Goal: Task Accomplishment & Management: Manage account settings

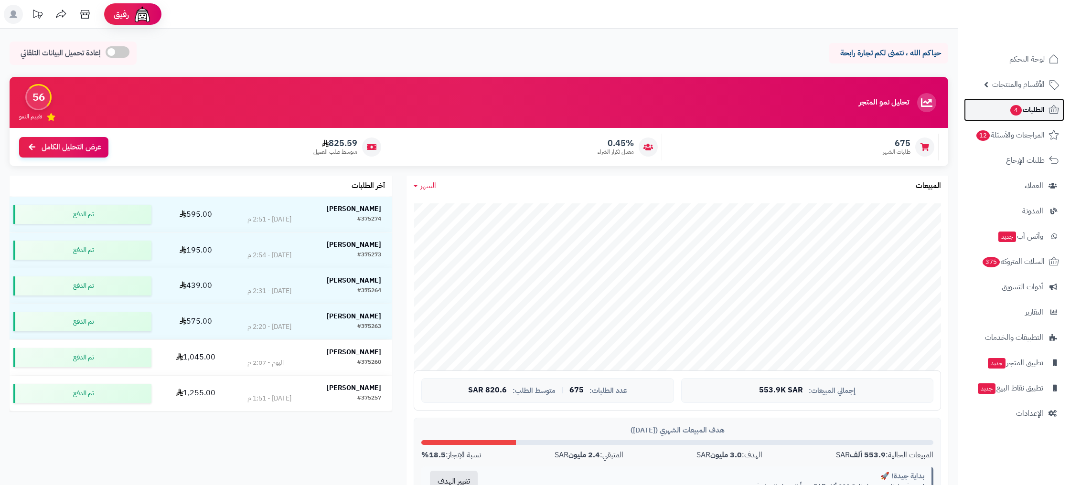
click at [1037, 106] on span "الطلبات 4" at bounding box center [1027, 109] width 35 height 13
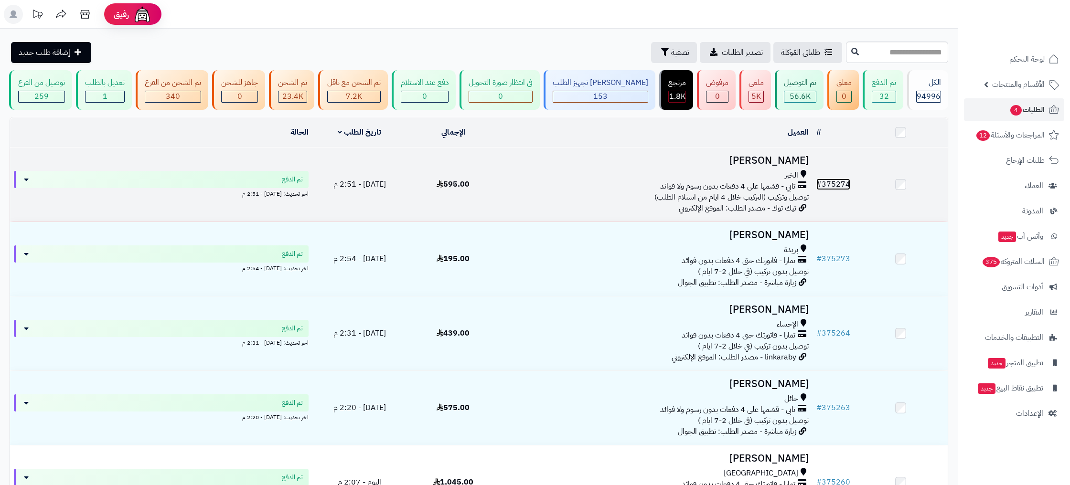
click at [838, 187] on link "# 375274" at bounding box center [833, 184] width 34 height 11
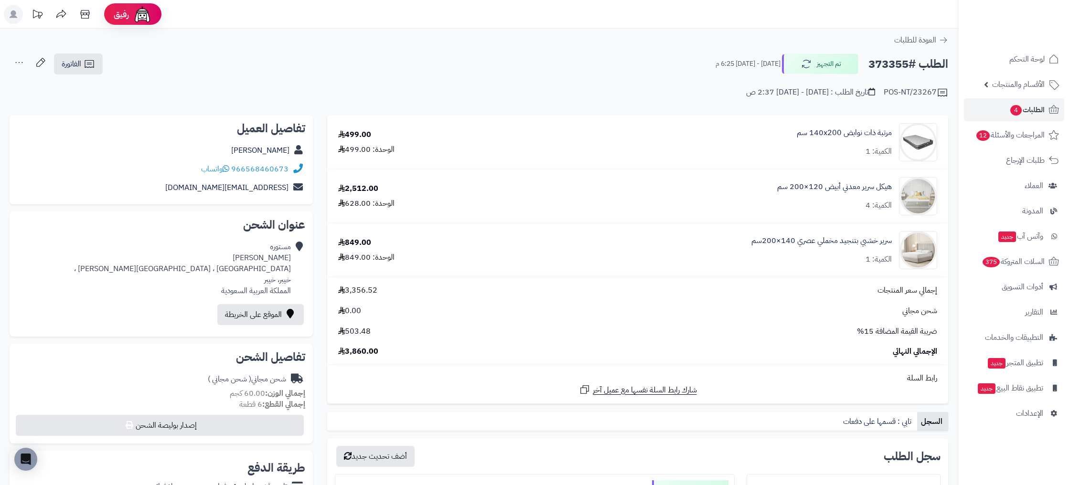
click at [287, 279] on div "[PERSON_NAME] [GEOGRAPHIC_DATA] ، [GEOGRAPHIC_DATA][PERSON_NAME] ، [GEOGRAPHIC_…" at bounding box center [182, 269] width 217 height 54
click at [1028, 109] on span "الطلبات 4" at bounding box center [1027, 109] width 35 height 13
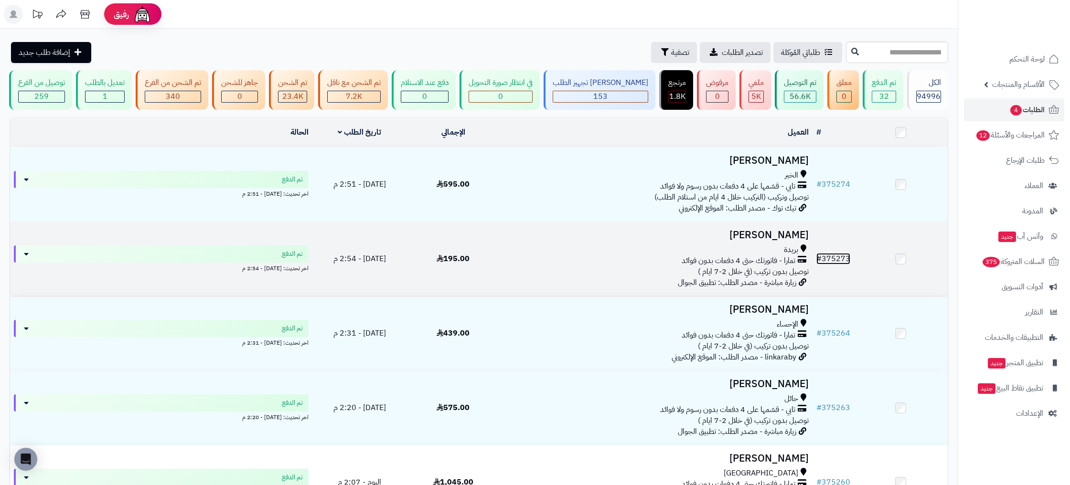
click at [840, 262] on link "# 375273" at bounding box center [833, 258] width 34 height 11
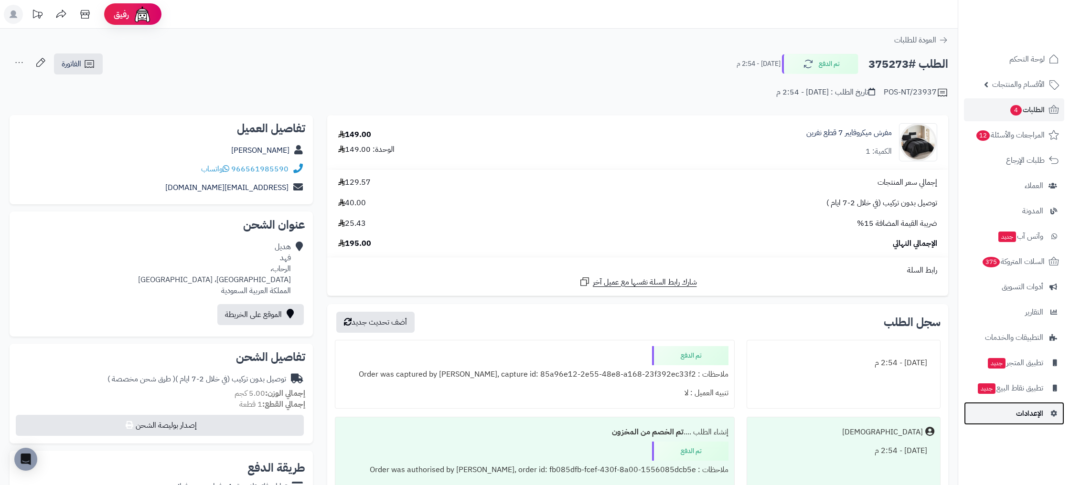
click at [1035, 420] on span "الإعدادات" at bounding box center [1029, 413] width 27 height 13
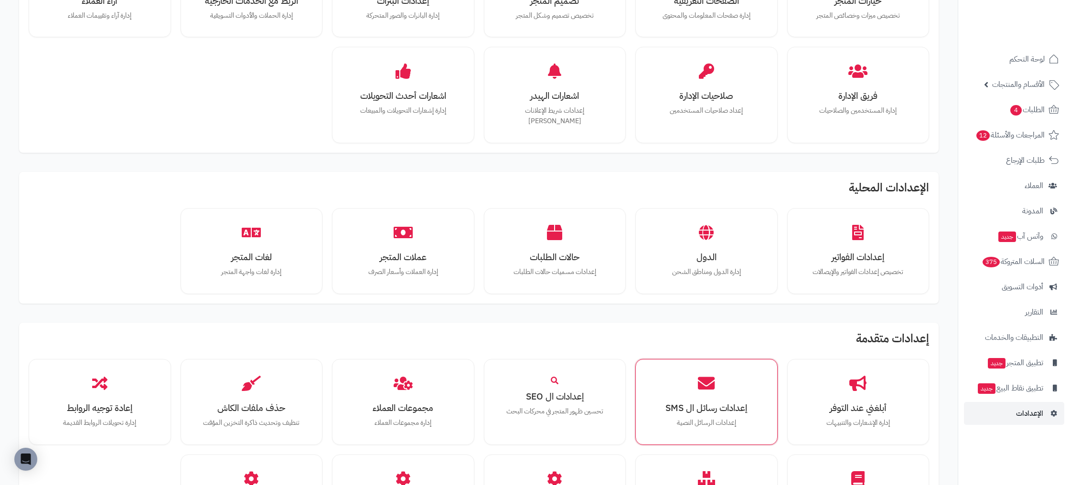
scroll to position [288, 0]
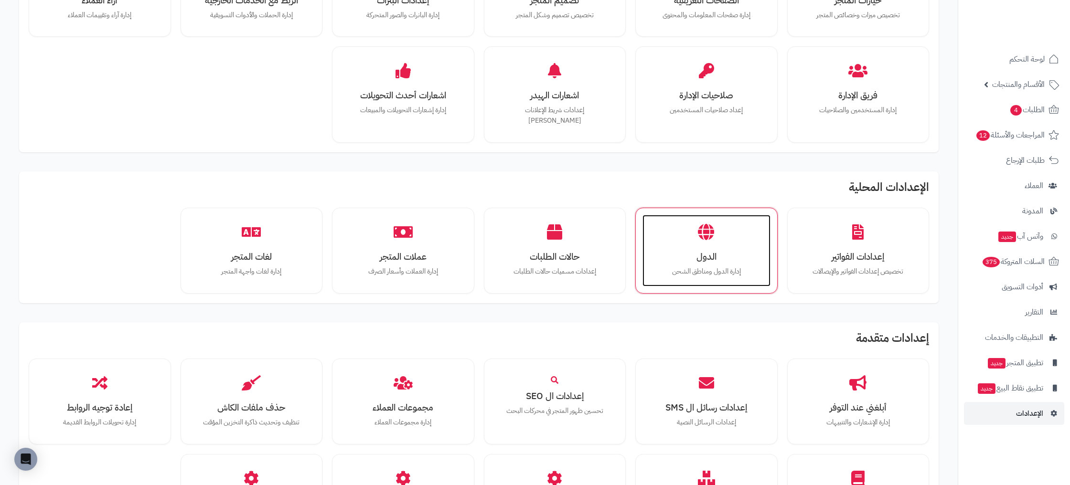
click at [730, 229] on div "الدول إدارة الدول ومناطق الشحن" at bounding box center [707, 251] width 128 height 72
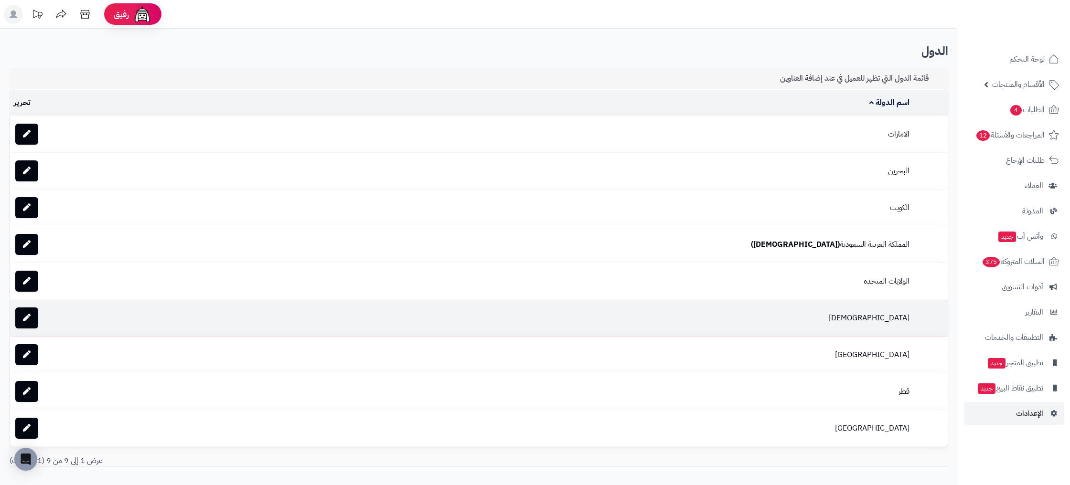
scroll to position [59, 0]
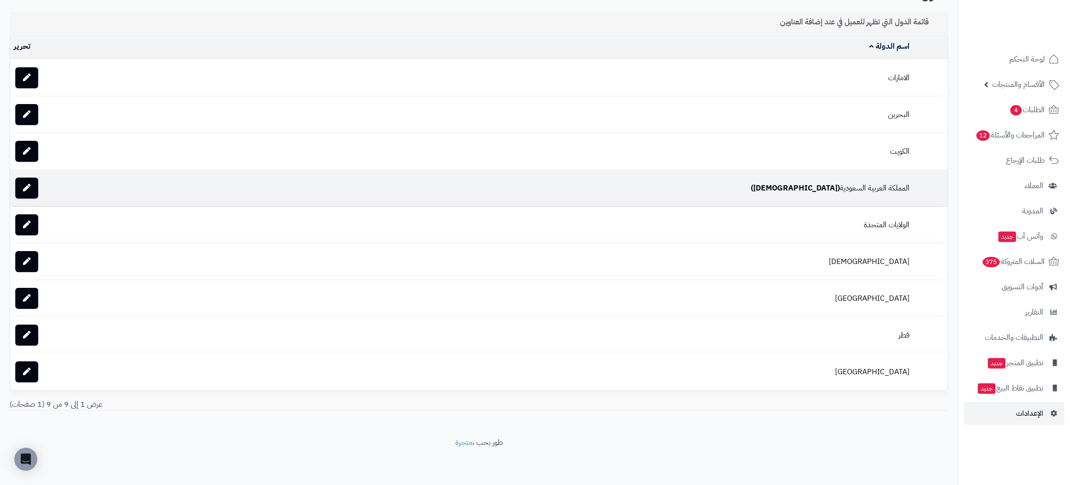
click at [824, 187] on b "(الافتراضي)" at bounding box center [795, 188] width 89 height 11
click at [28, 189] on icon at bounding box center [27, 188] width 8 height 8
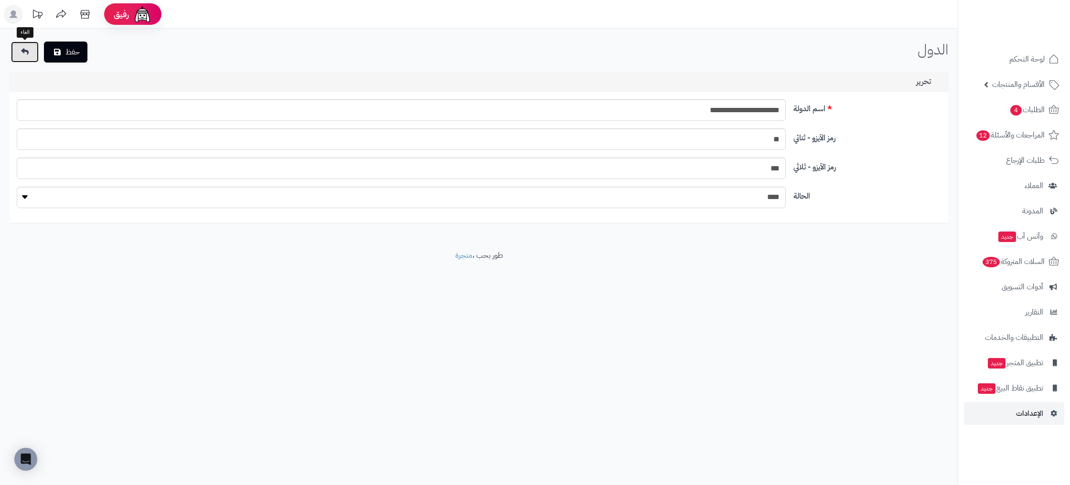
click at [27, 54] on icon at bounding box center [25, 52] width 8 height 8
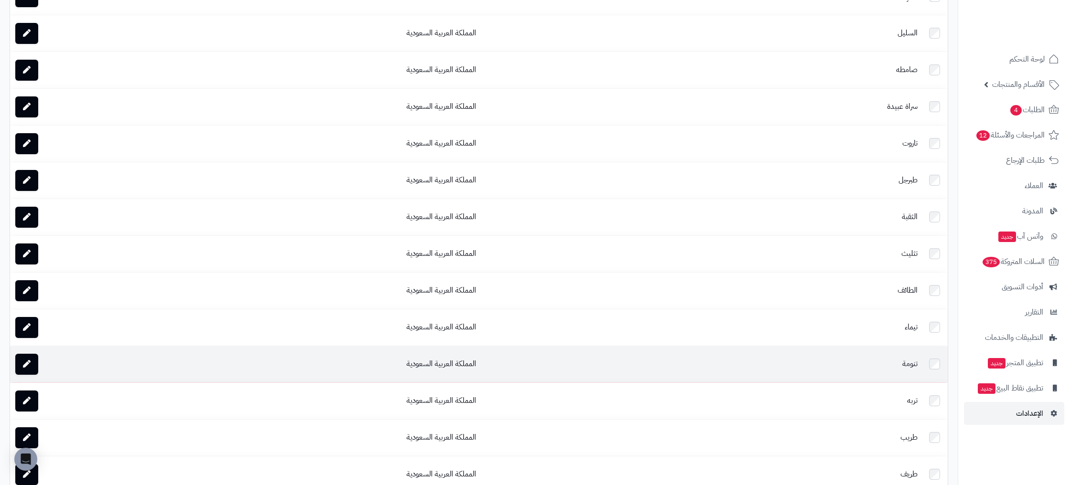
scroll to position [3439, 0]
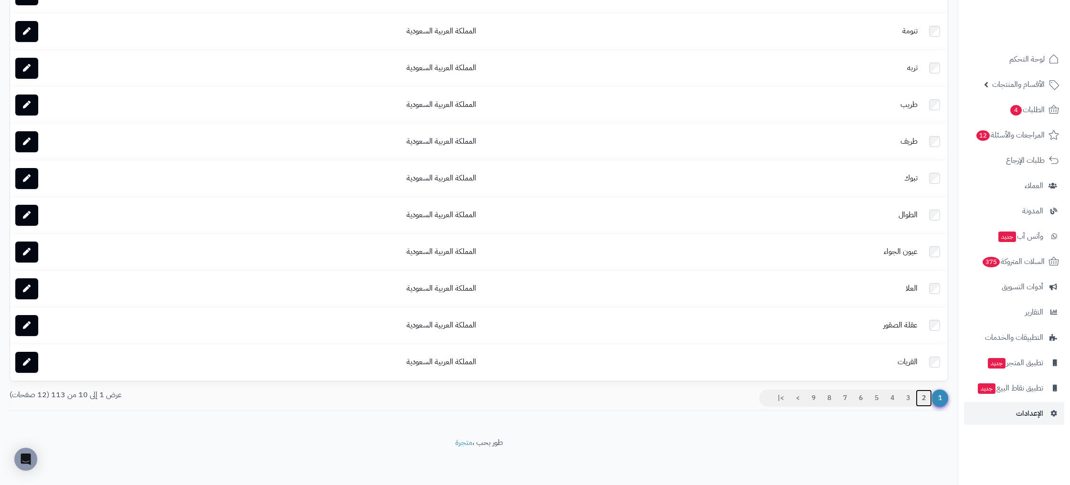
click at [924, 399] on link "2" at bounding box center [924, 398] width 16 height 17
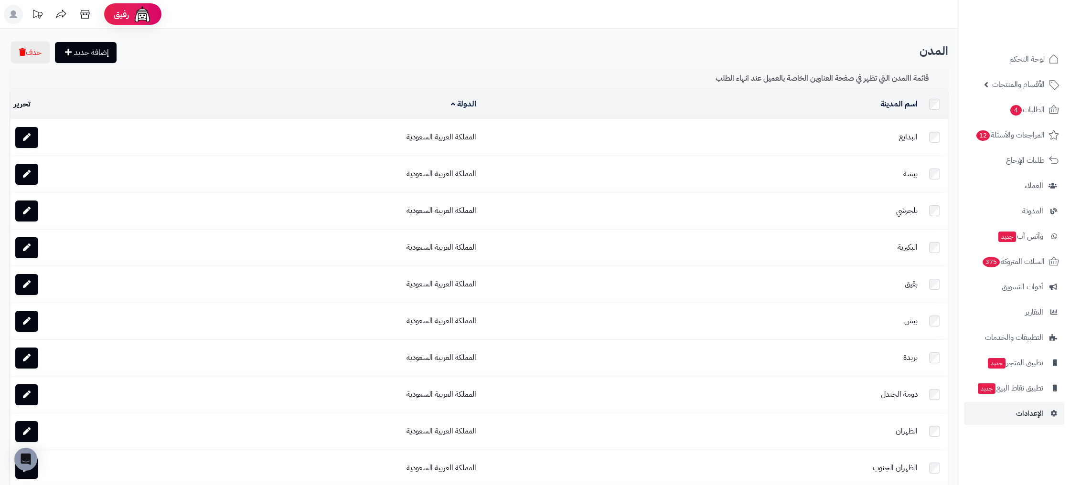
scroll to position [3439, 0]
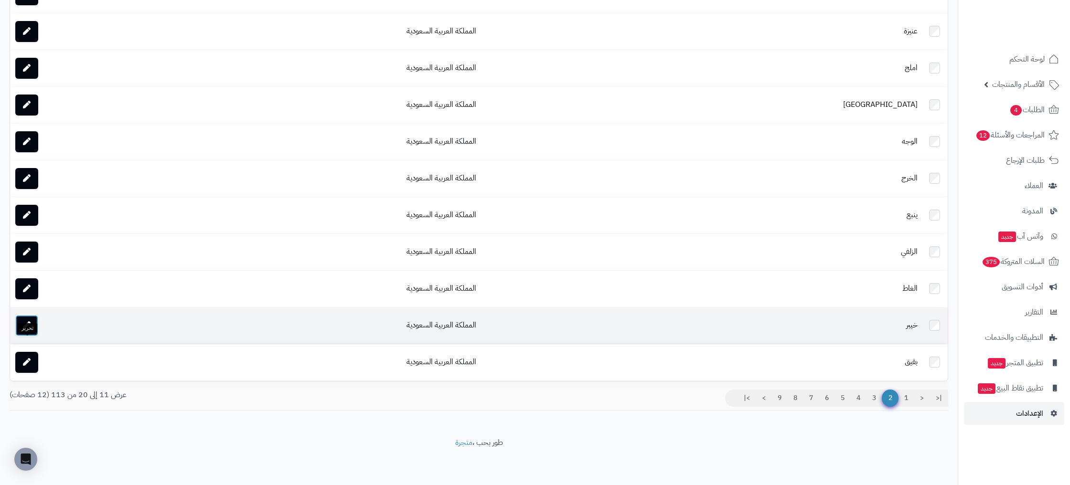
click at [33, 327] on link at bounding box center [26, 325] width 23 height 21
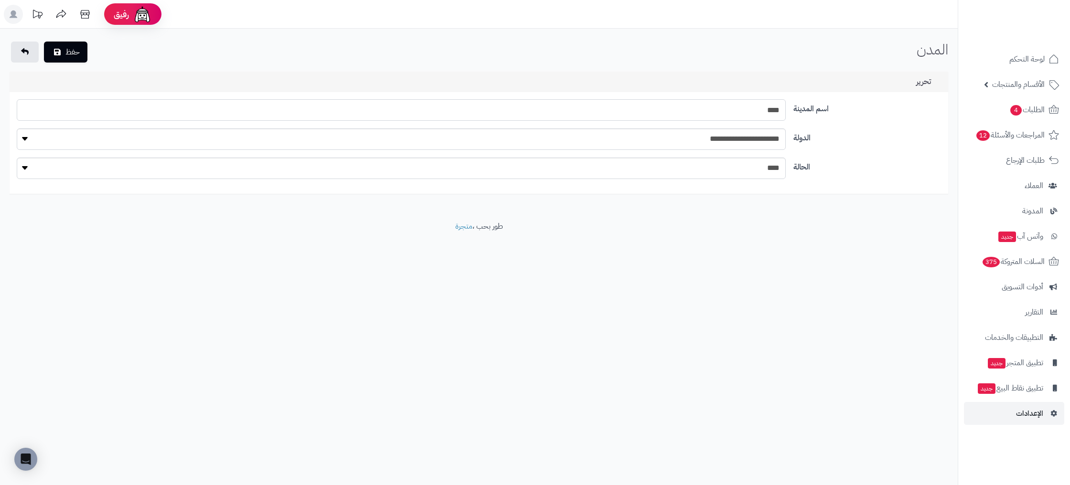
click at [333, 102] on input "****" at bounding box center [401, 109] width 769 height 21
click at [22, 55] on link at bounding box center [25, 52] width 28 height 21
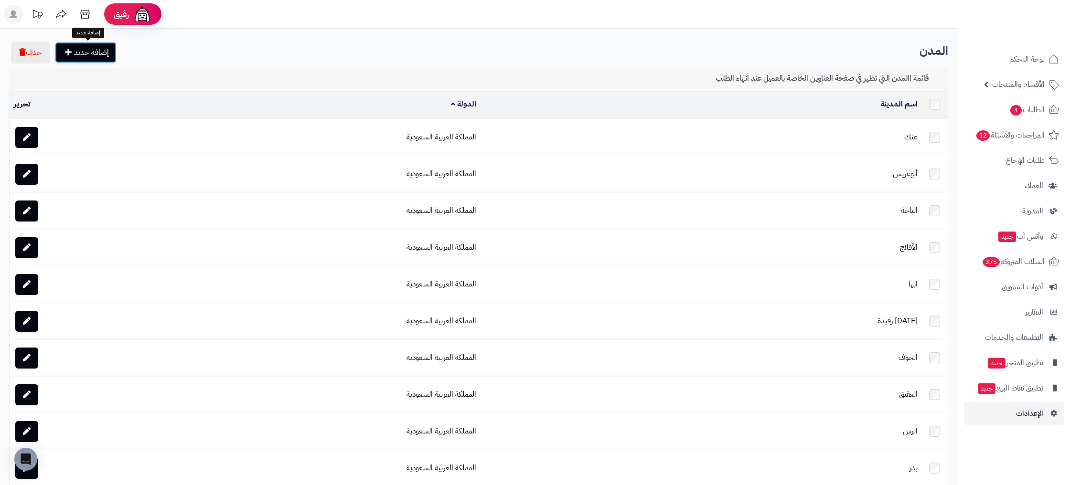
click at [87, 56] on link "إضافة جديد" at bounding box center [86, 52] width 62 height 21
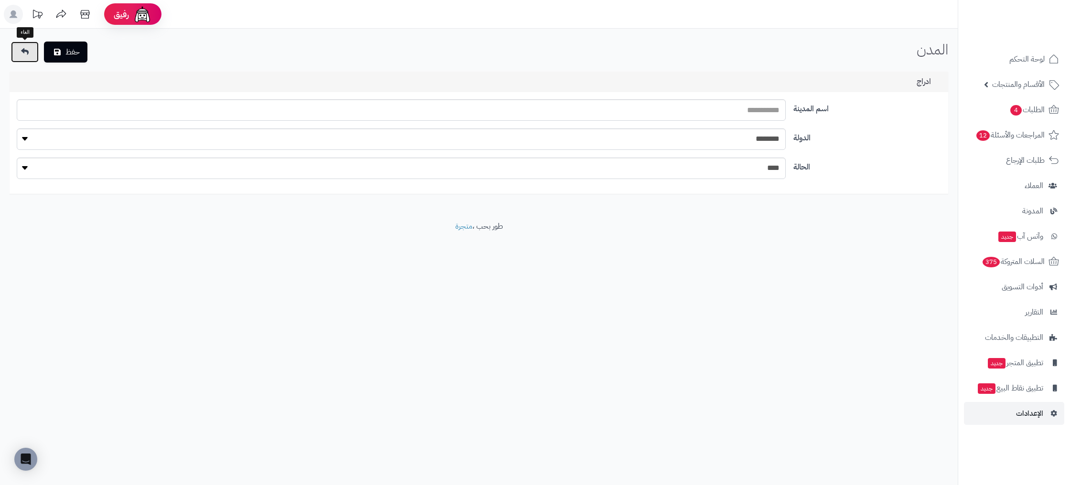
click at [32, 54] on link at bounding box center [25, 52] width 28 height 21
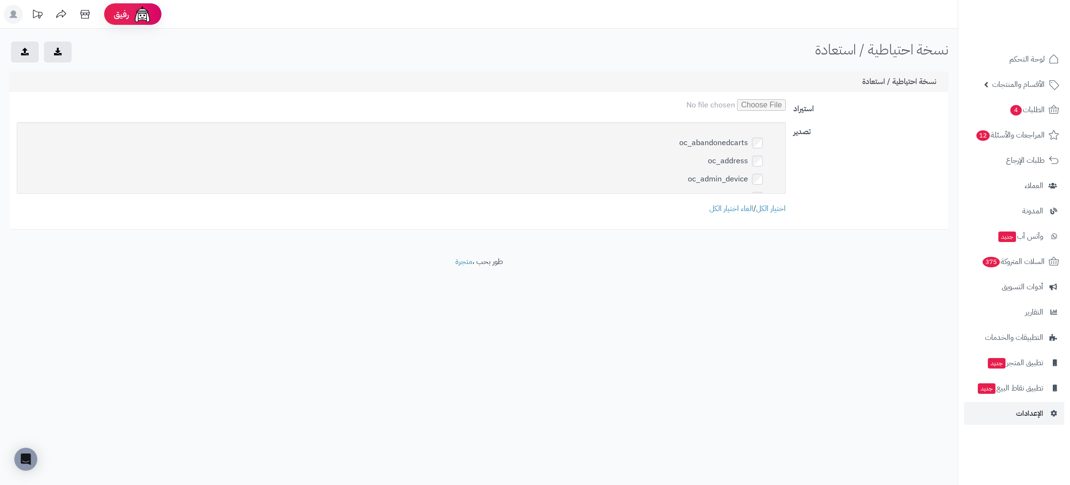
drag, startPoint x: 870, startPoint y: 234, endPoint x: 833, endPoint y: 232, distance: 36.8
click at [864, 234] on div "نسخة احتياطية / استعادة الرئيسية نسخة احتياطية / استعادة نسخة احتياطية / استعاد…" at bounding box center [479, 143] width 958 height 228
click at [737, 213] on link "الغاء اختيار الكل" at bounding box center [731, 208] width 44 height 11
click at [57, 53] on icon "submit" at bounding box center [58, 51] width 8 height 8
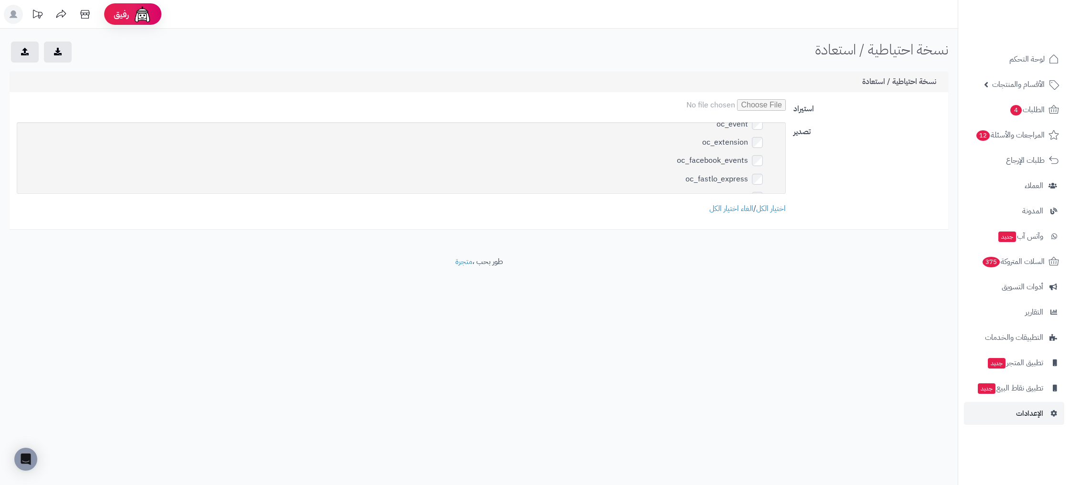
scroll to position [4395, 0]
click at [728, 210] on link "الغاء اختيار الكل" at bounding box center [731, 208] width 44 height 11
click at [62, 53] on button "submit" at bounding box center [58, 51] width 28 height 21
click at [29, 52] on button "submit" at bounding box center [25, 51] width 28 height 21
click at [534, 351] on div "رفيق ! الطلبات معالجة مكتمل إرجاع المنتجات العملاء المتواجدون الان 227606 عملاء…" at bounding box center [535, 242] width 1070 height 485
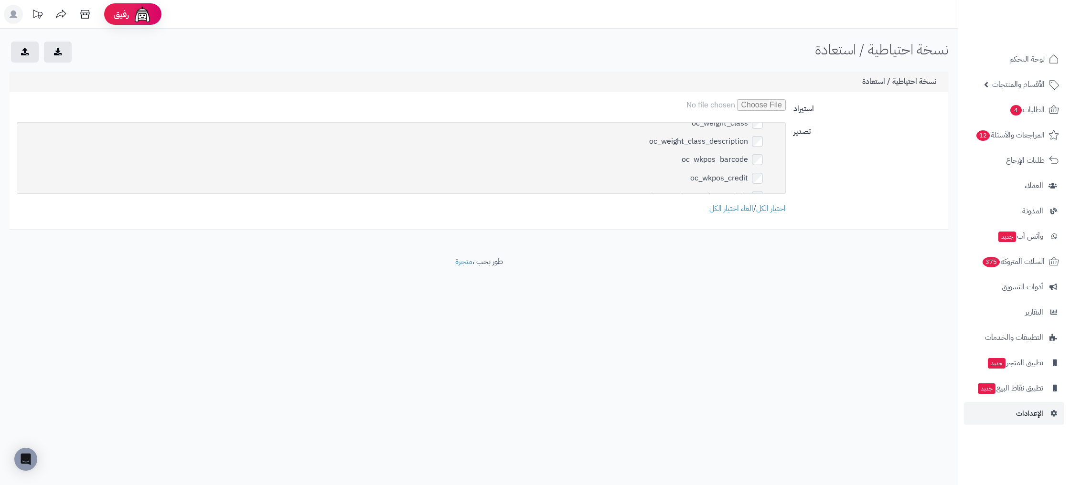
click at [740, 247] on div "نسخة احتياطية / استعادة الرئيسية نسخة احتياطية / استعادة نسخة احتياطية / استعاد…" at bounding box center [479, 143] width 958 height 228
click at [59, 51] on icon "submit" at bounding box center [58, 51] width 8 height 8
click at [1032, 64] on span "لوحة التحكم" at bounding box center [1027, 59] width 35 height 13
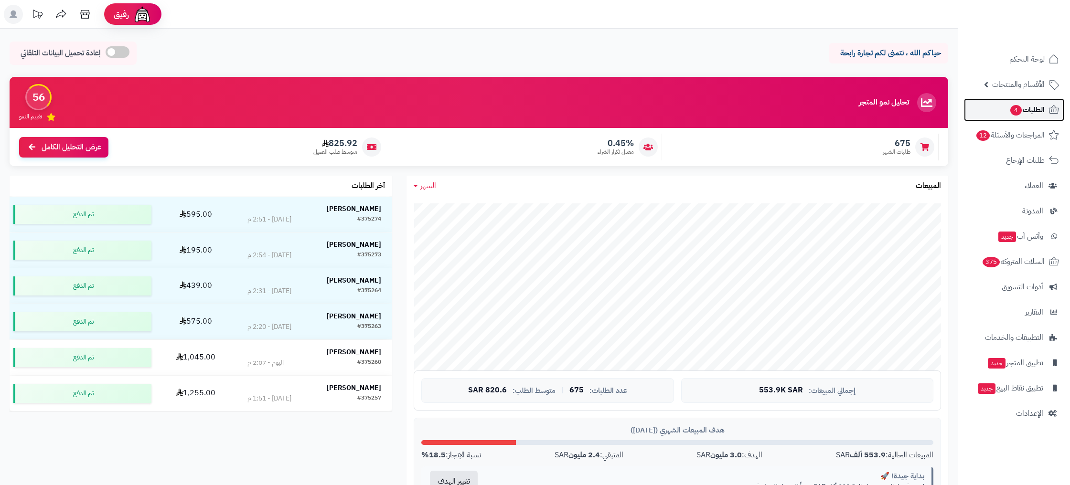
click at [1028, 107] on span "الطلبات 4" at bounding box center [1027, 109] width 35 height 13
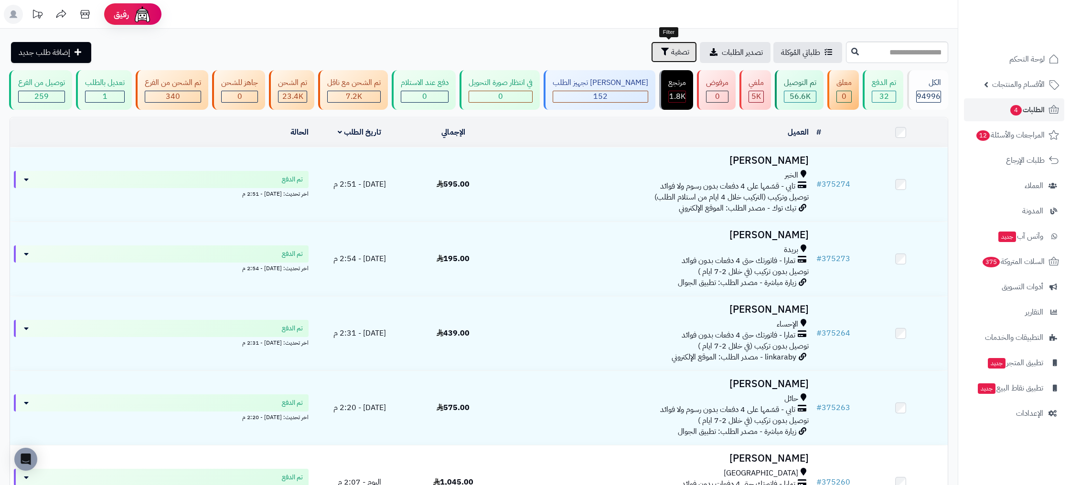
drag, startPoint x: 670, startPoint y: 58, endPoint x: 654, endPoint y: 62, distance: 17.1
click at [670, 58] on button "تصفية" at bounding box center [674, 52] width 46 height 21
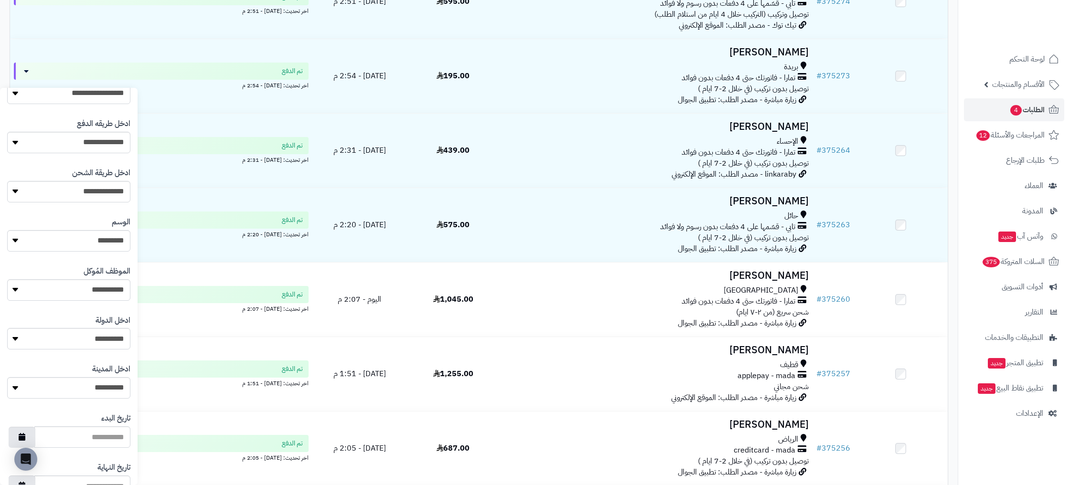
scroll to position [372, 0]
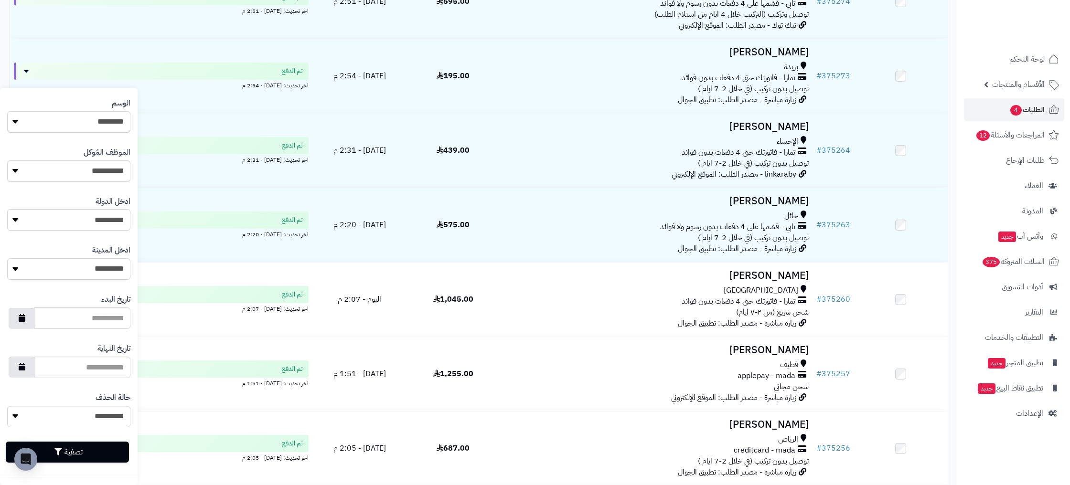
click at [103, 227] on select "**********" at bounding box center [68, 219] width 123 height 21
select select "***"
click at [7, 209] on select "**********" at bounding box center [68, 219] width 123 height 21
click at [98, 276] on select "**********" at bounding box center [68, 268] width 123 height 21
select select "***"
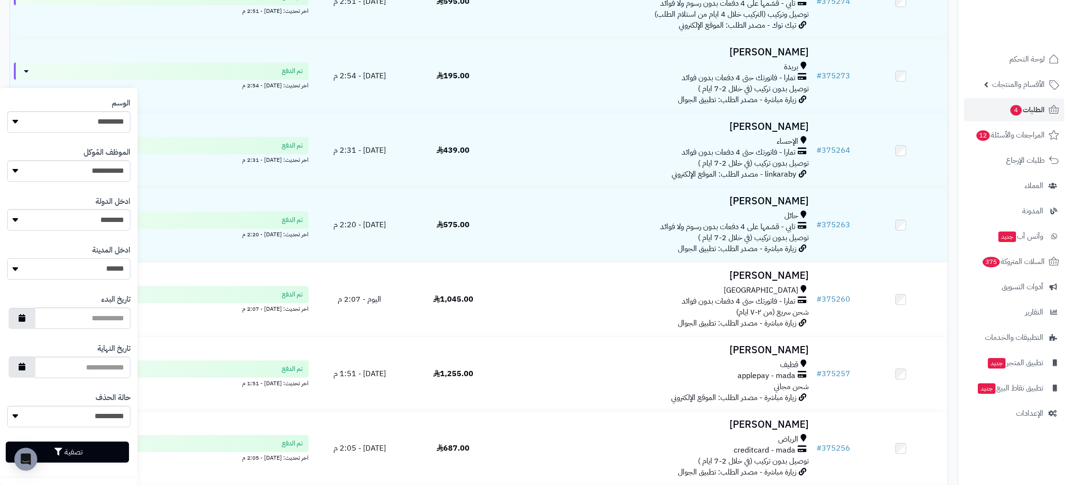
click at [7, 258] on select "**********" at bounding box center [68, 268] width 123 height 21
click at [97, 459] on button "تصفية" at bounding box center [67, 451] width 123 height 21
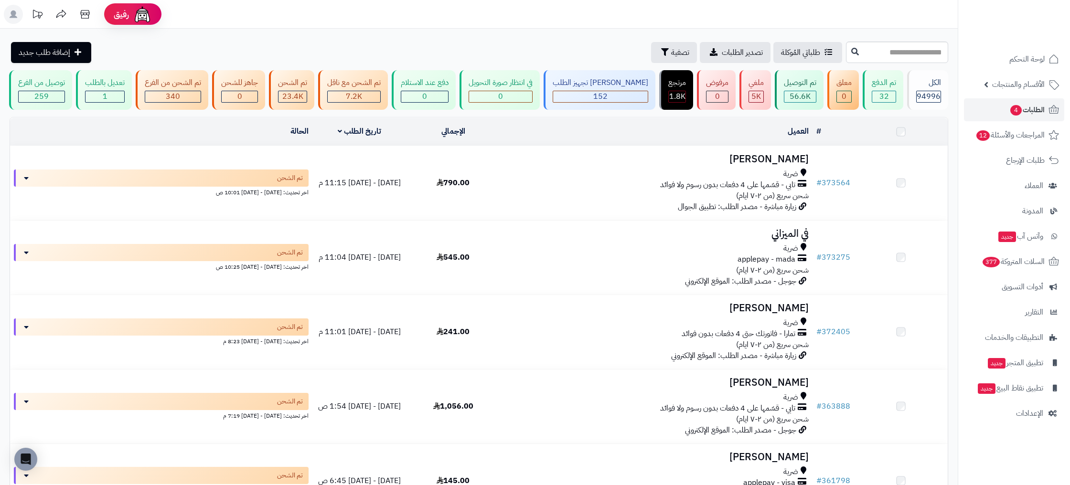
scroll to position [513, 0]
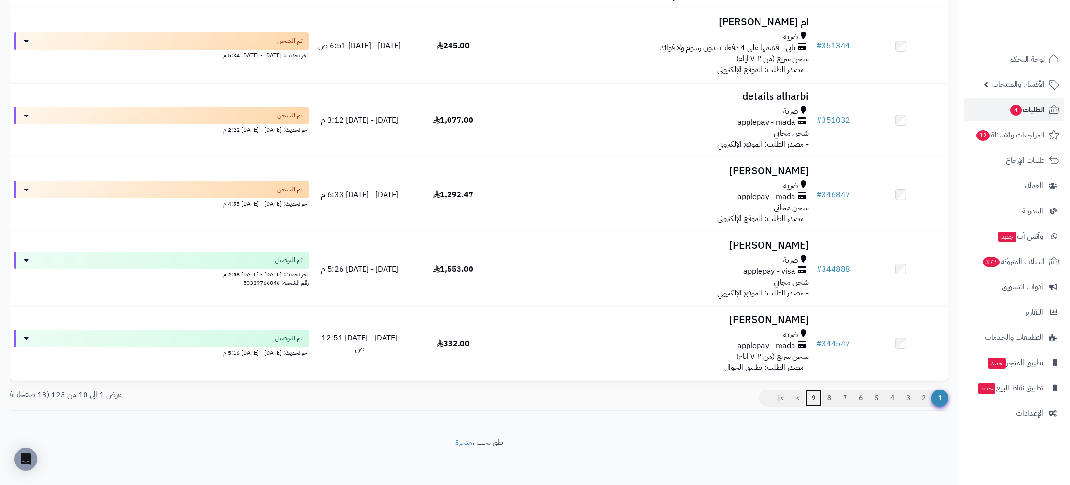
click at [809, 397] on link "9" at bounding box center [814, 398] width 16 height 17
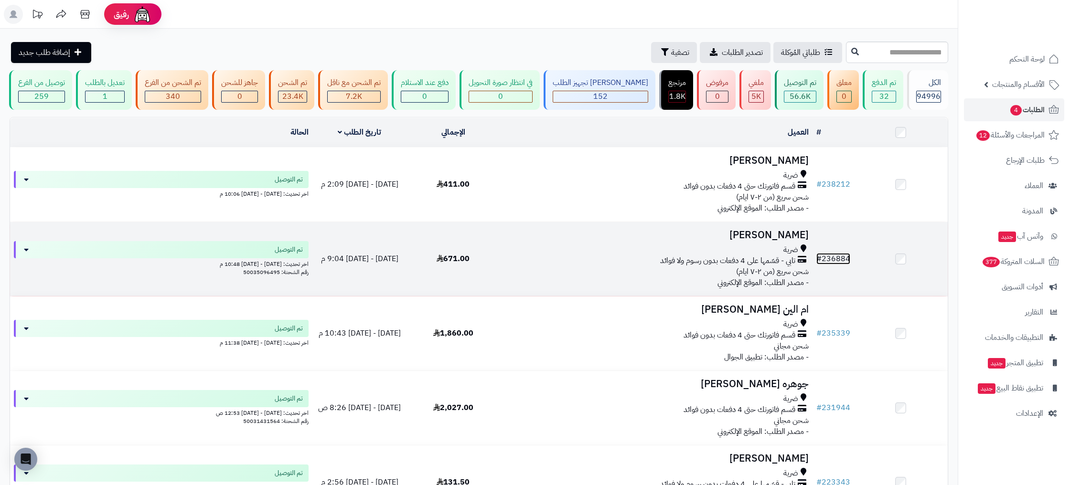
click at [841, 260] on link "# 236884" at bounding box center [833, 258] width 34 height 11
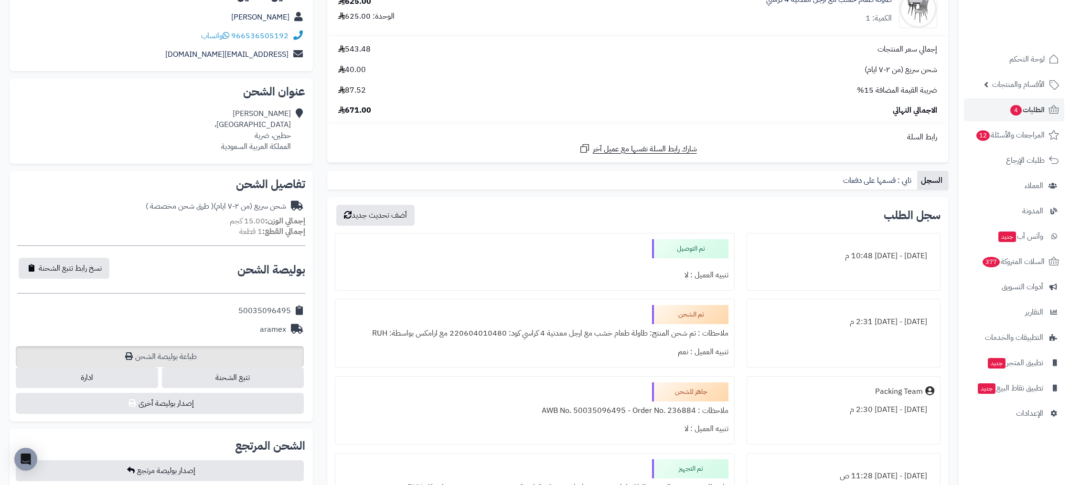
scroll to position [167, 0]
click at [185, 352] on link "طباعة بوليصة الشحن" at bounding box center [160, 355] width 288 height 21
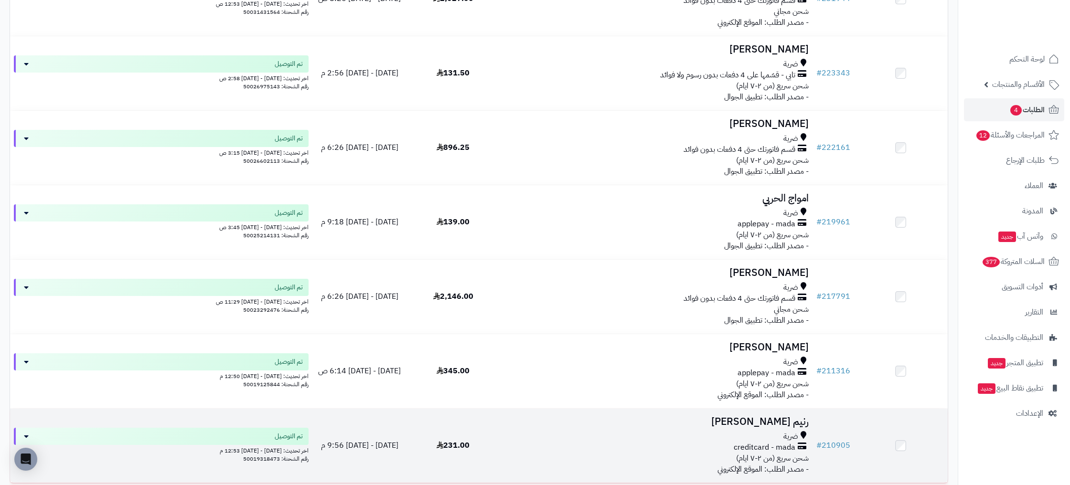
scroll to position [513, 0]
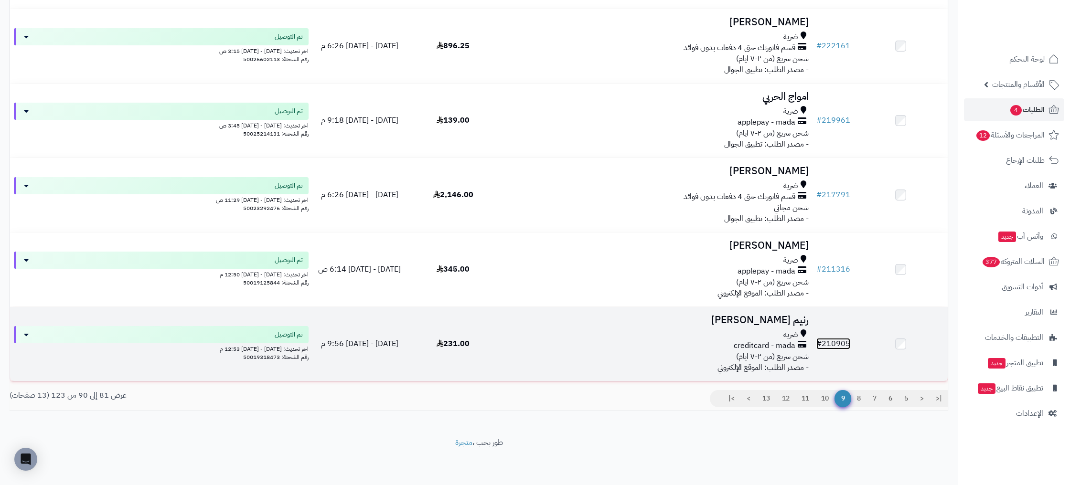
click at [847, 344] on link "# 210905" at bounding box center [833, 343] width 34 height 11
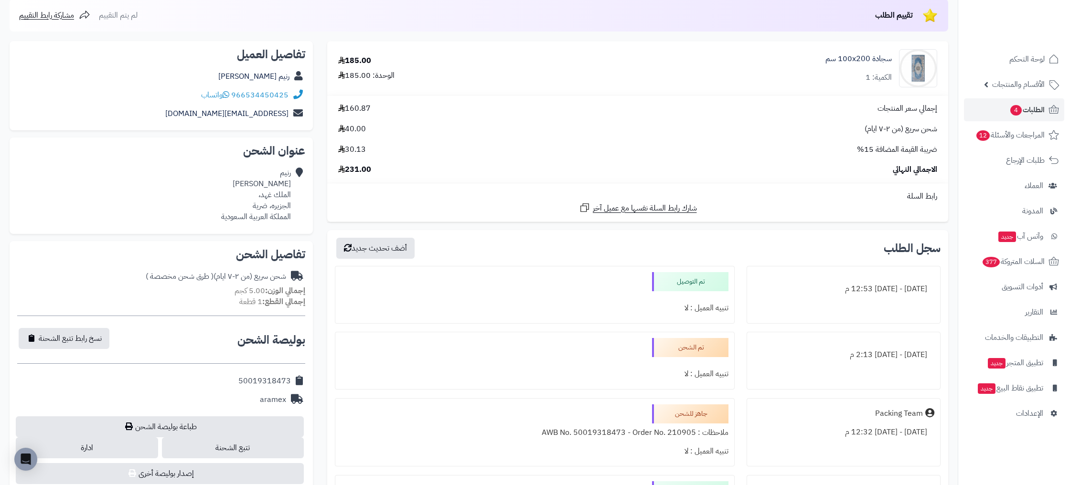
scroll to position [119, 0]
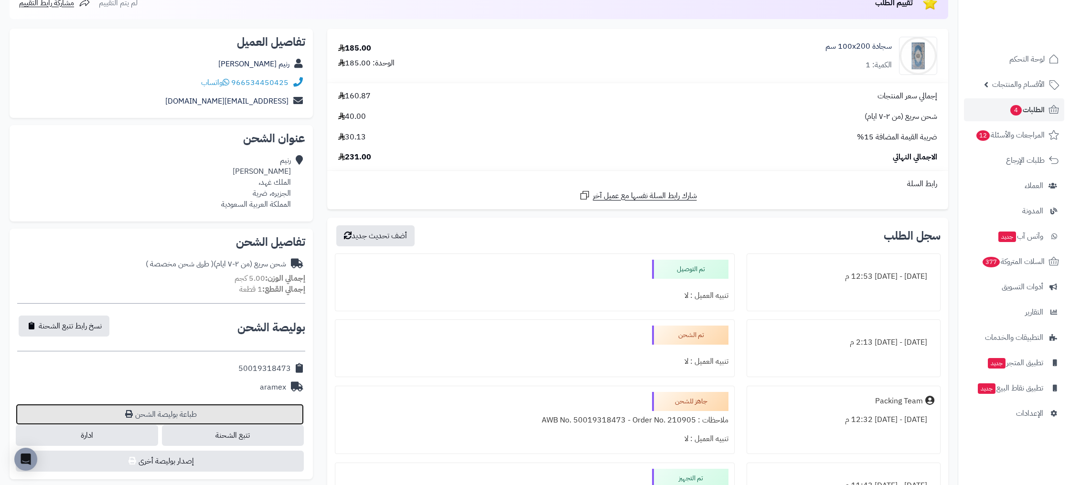
click at [258, 413] on link "طباعة بوليصة الشحن" at bounding box center [160, 414] width 288 height 21
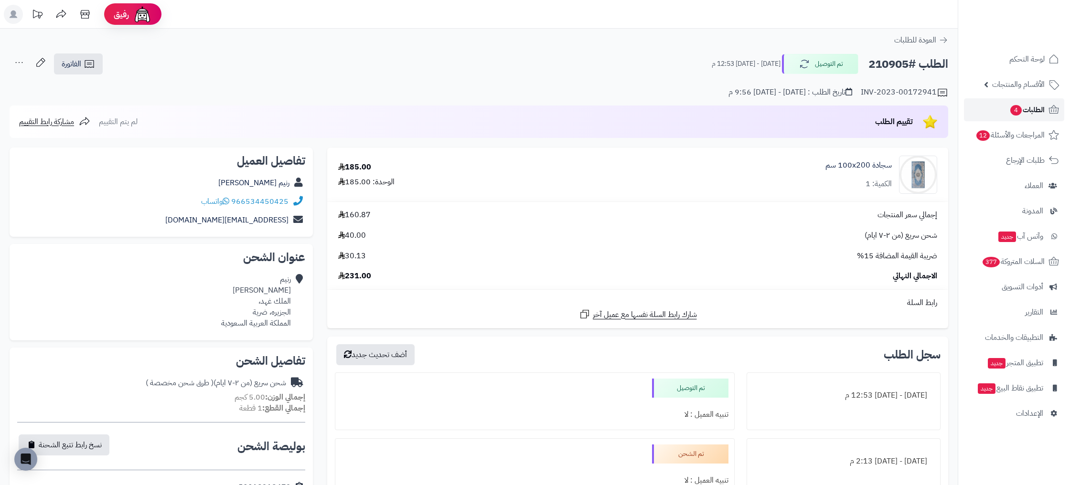
click at [1035, 112] on span "الطلبات 4" at bounding box center [1027, 109] width 35 height 13
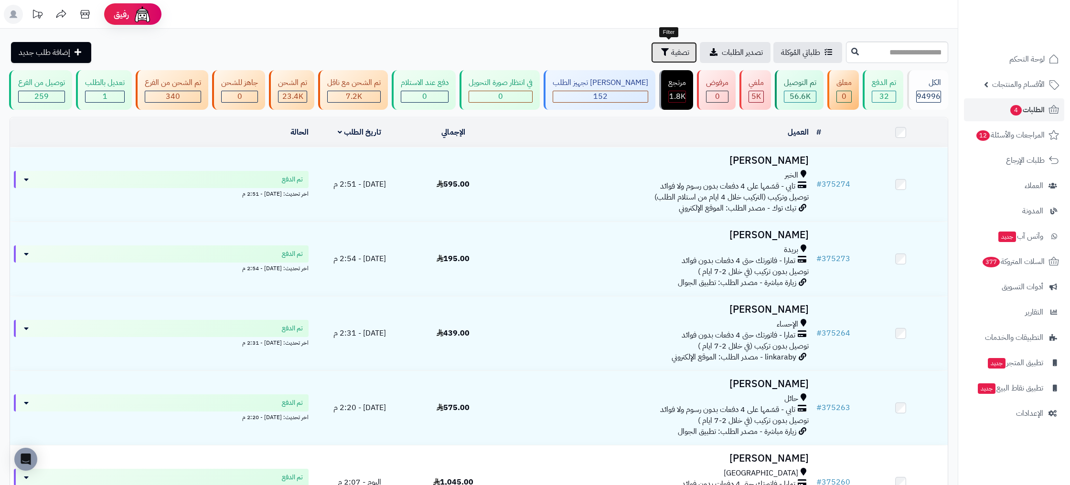
drag, startPoint x: 662, startPoint y: 50, endPoint x: 640, endPoint y: 61, distance: 25.0
click at [662, 50] on icon "button" at bounding box center [665, 52] width 8 height 8
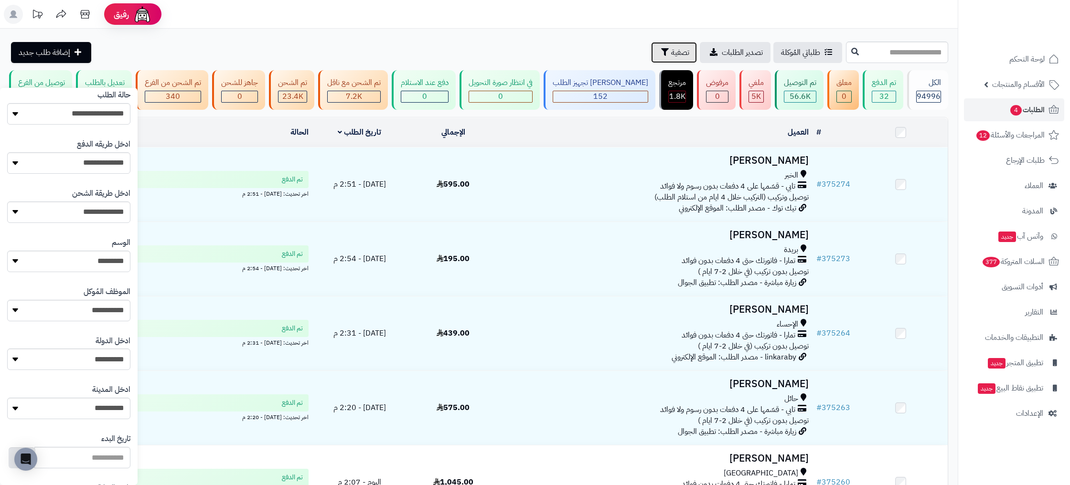
scroll to position [372, 0]
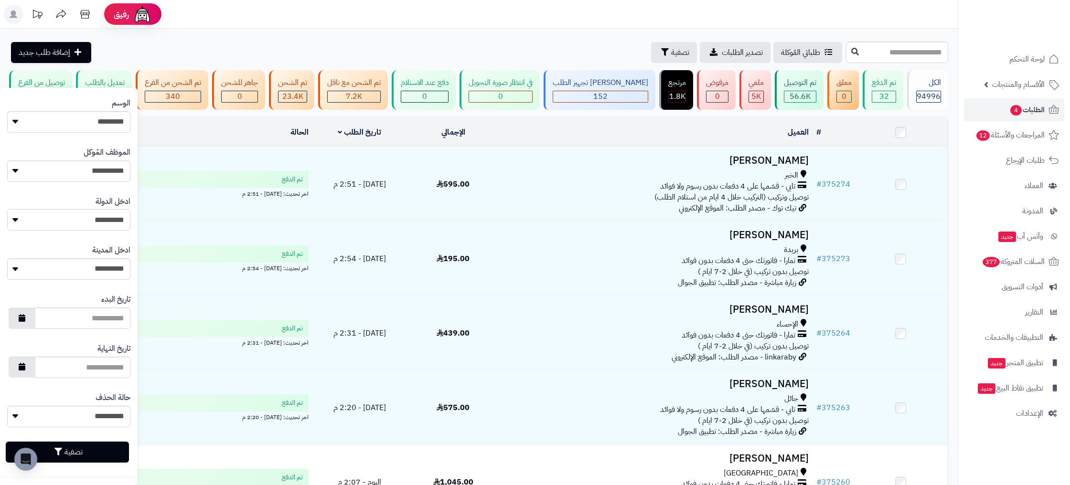
click at [104, 215] on select "**********" at bounding box center [68, 219] width 123 height 21
select select "***"
click at [7, 209] on select "**********" at bounding box center [68, 219] width 123 height 21
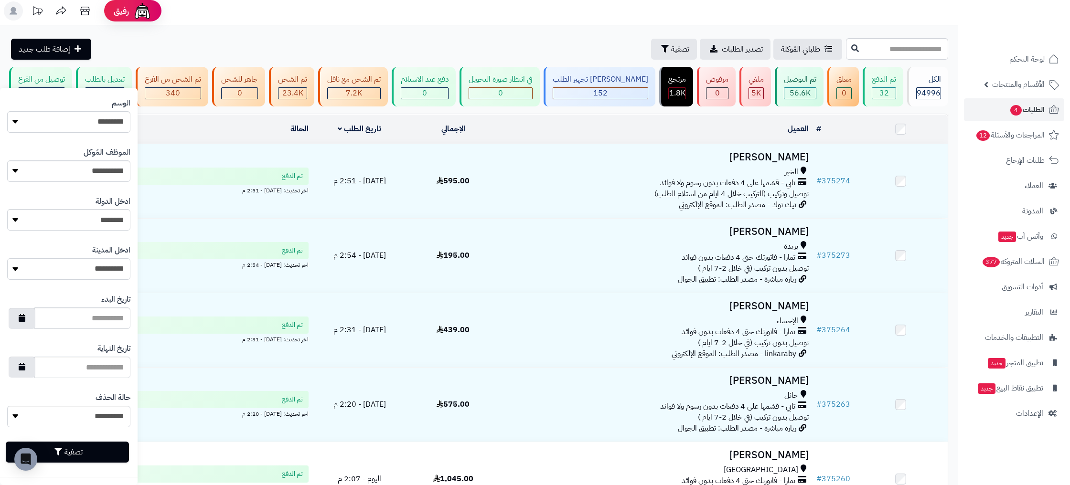
click at [105, 271] on select "**********" at bounding box center [68, 268] width 123 height 21
select select "***"
click at [7, 258] on select "**********" at bounding box center [68, 268] width 123 height 21
click at [105, 457] on button "تصفية" at bounding box center [67, 451] width 123 height 21
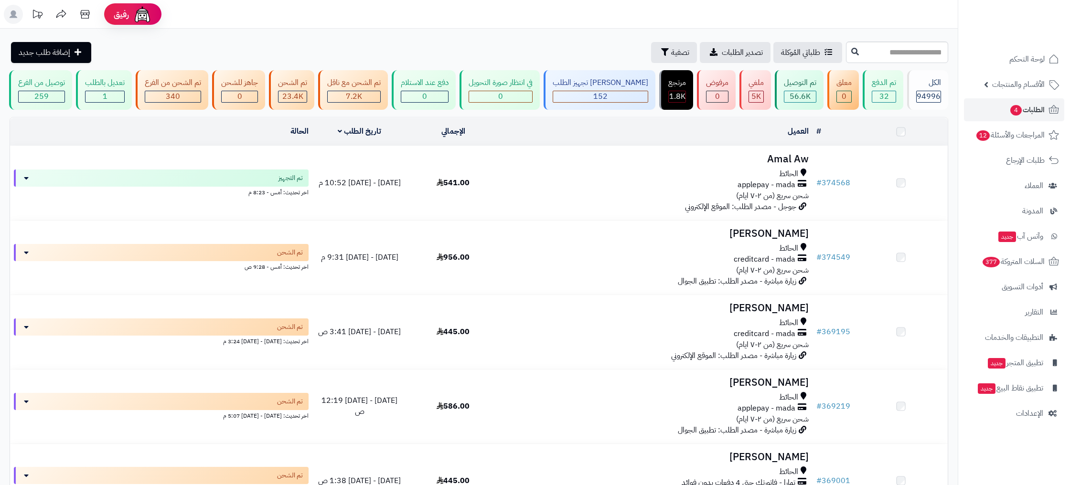
scroll to position [513, 0]
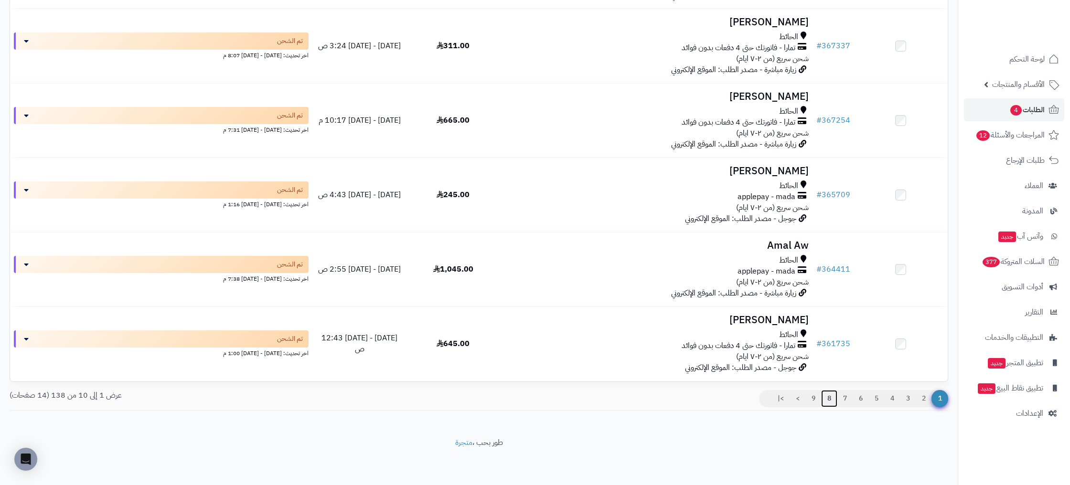
click at [828, 399] on link "8" at bounding box center [829, 398] width 16 height 17
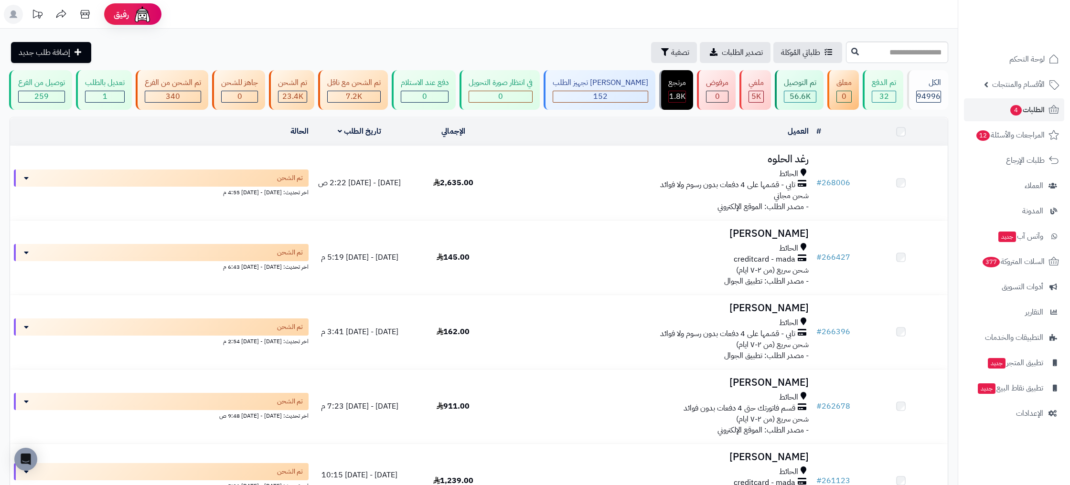
scroll to position [513, 0]
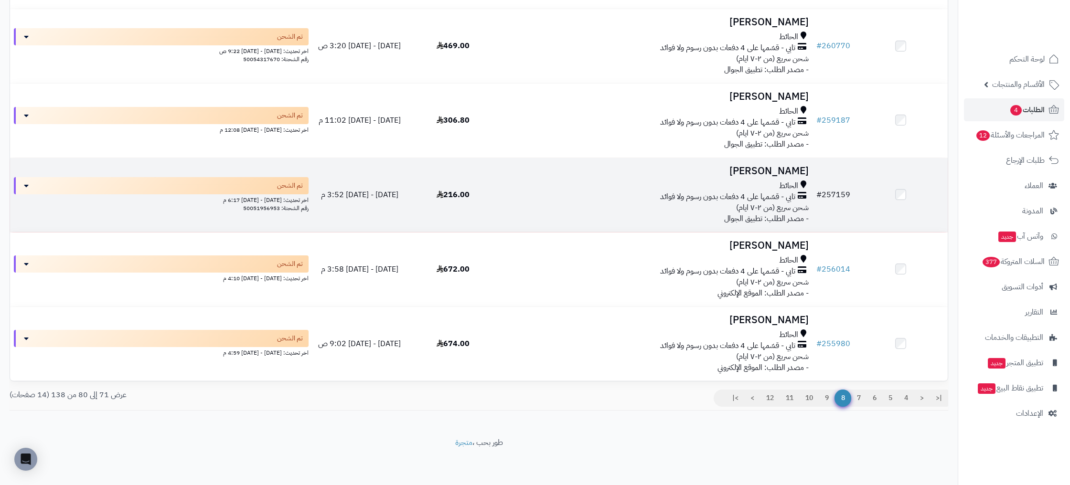
click at [840, 188] on td "# 257159" at bounding box center [834, 195] width 42 height 74
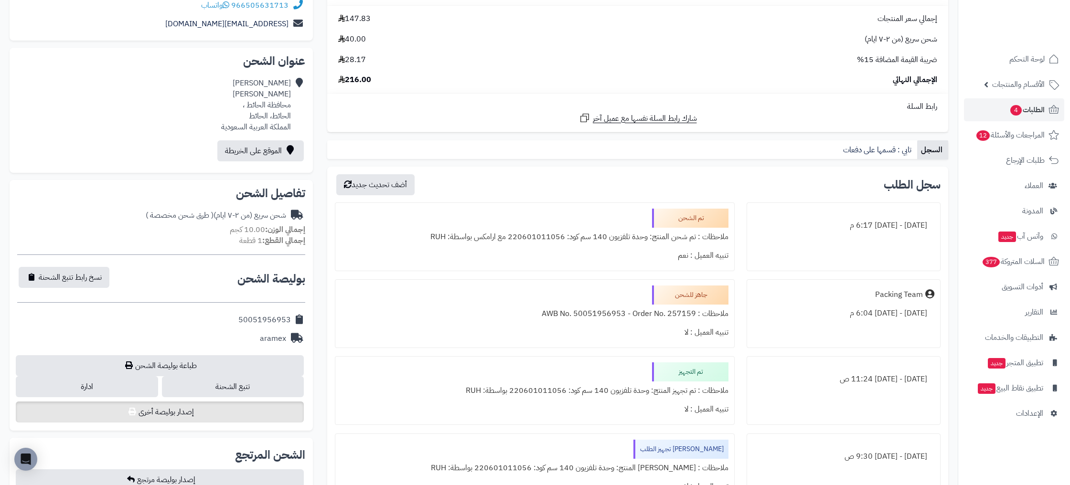
scroll to position [180, 0]
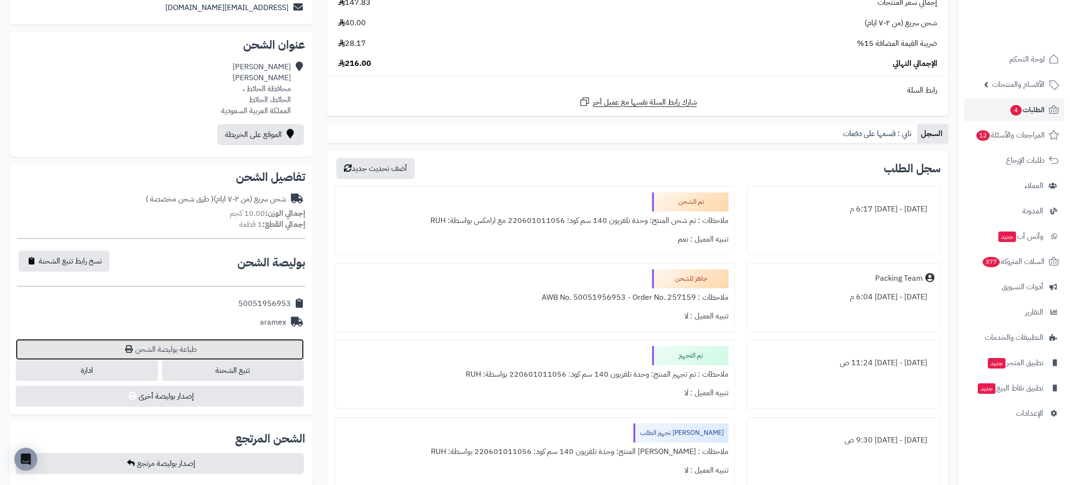
click at [167, 348] on link "طباعة بوليصة الشحن" at bounding box center [160, 349] width 288 height 21
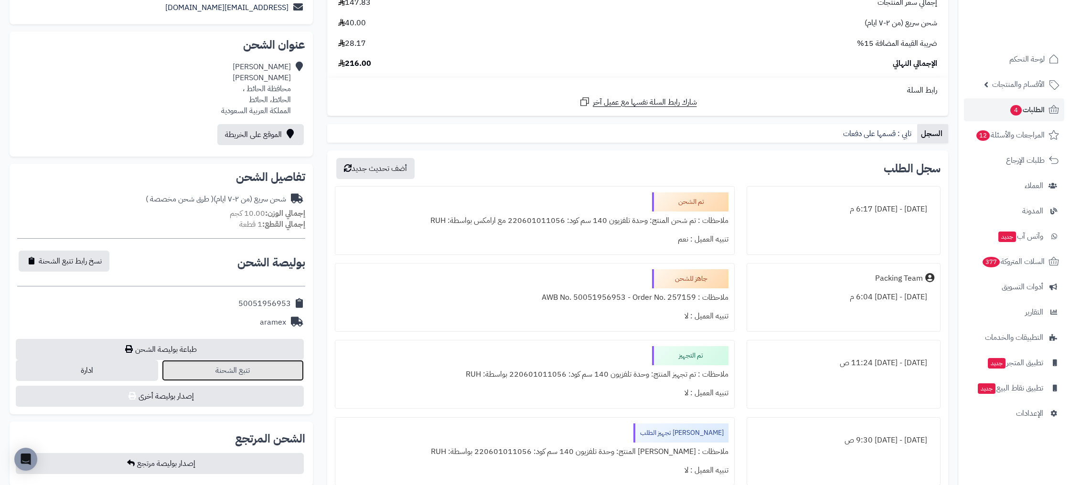
click at [246, 373] on link "تتبع الشحنة" at bounding box center [233, 370] width 142 height 21
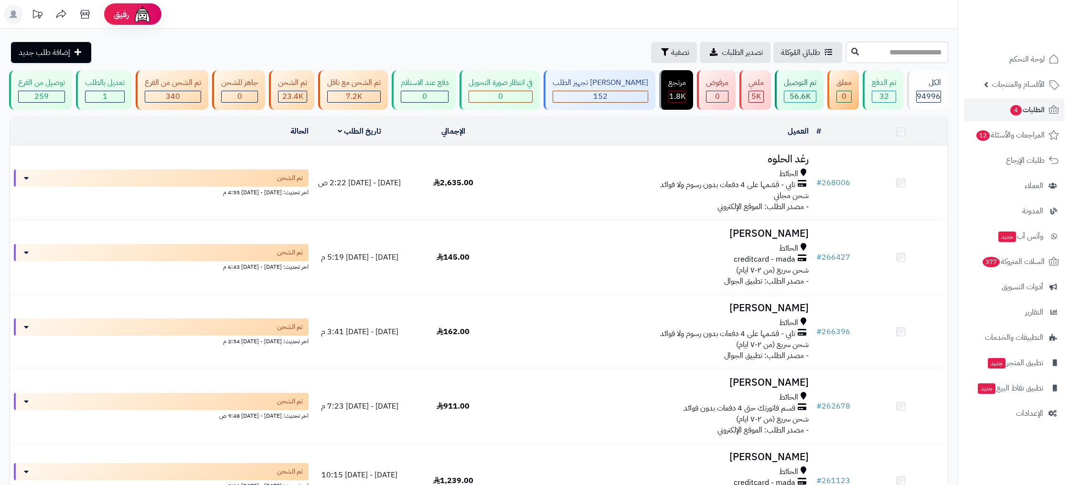
scroll to position [513, 0]
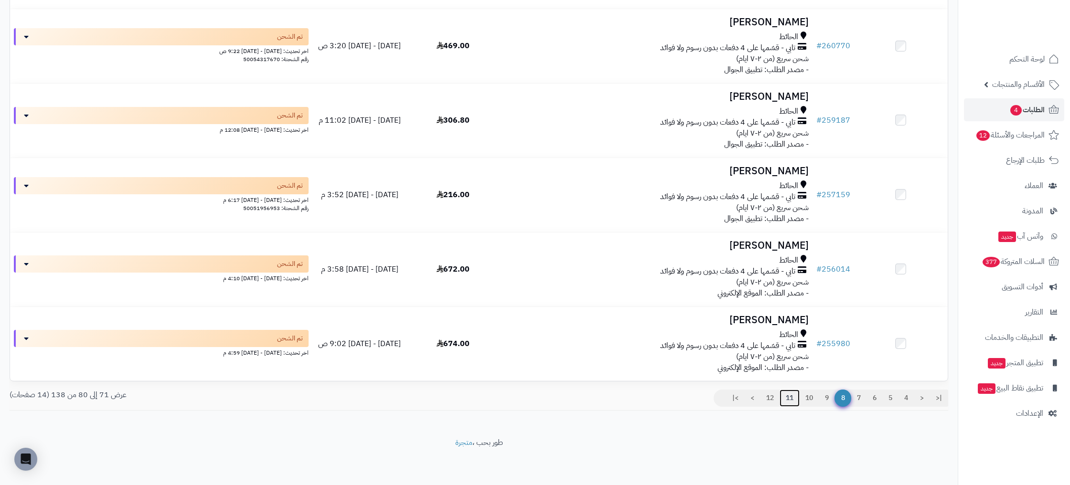
click at [786, 402] on link "11" at bounding box center [790, 398] width 20 height 17
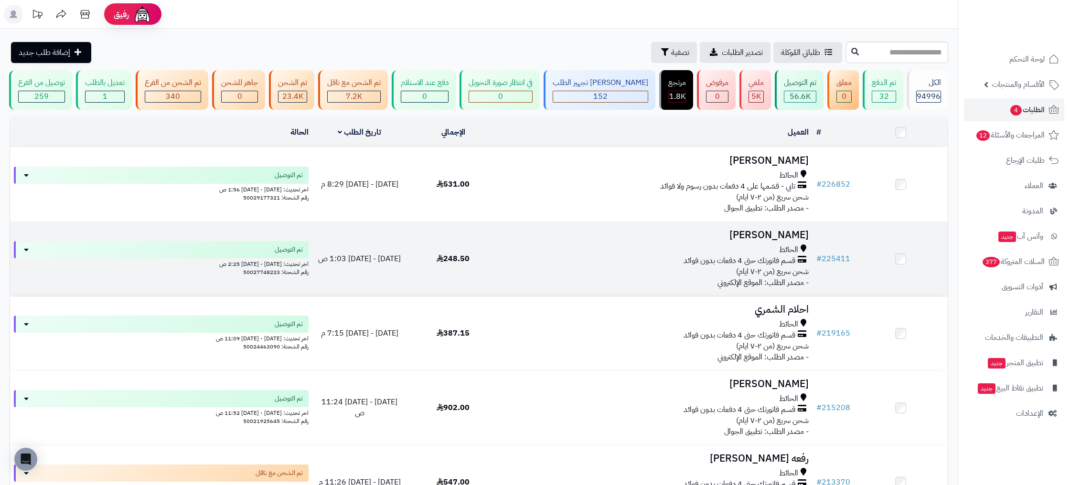
click at [410, 252] on td "248.50" at bounding box center [454, 259] width 94 height 74
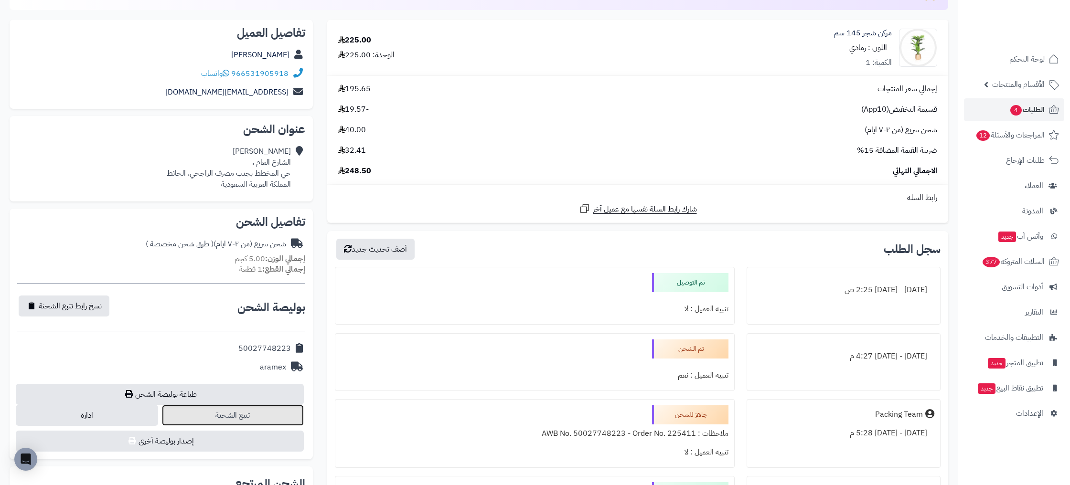
scroll to position [137, 0]
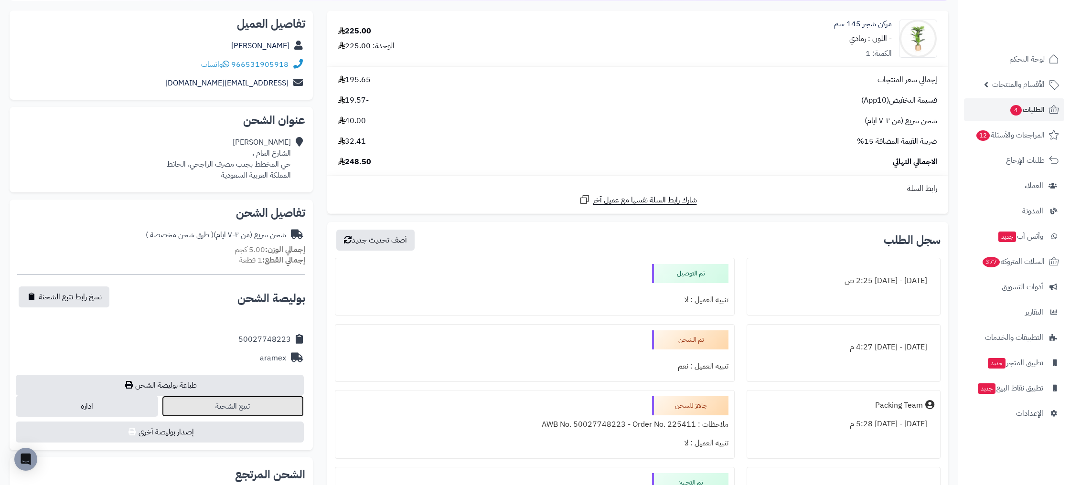
click at [239, 404] on link "تتبع الشحنة" at bounding box center [233, 406] width 142 height 21
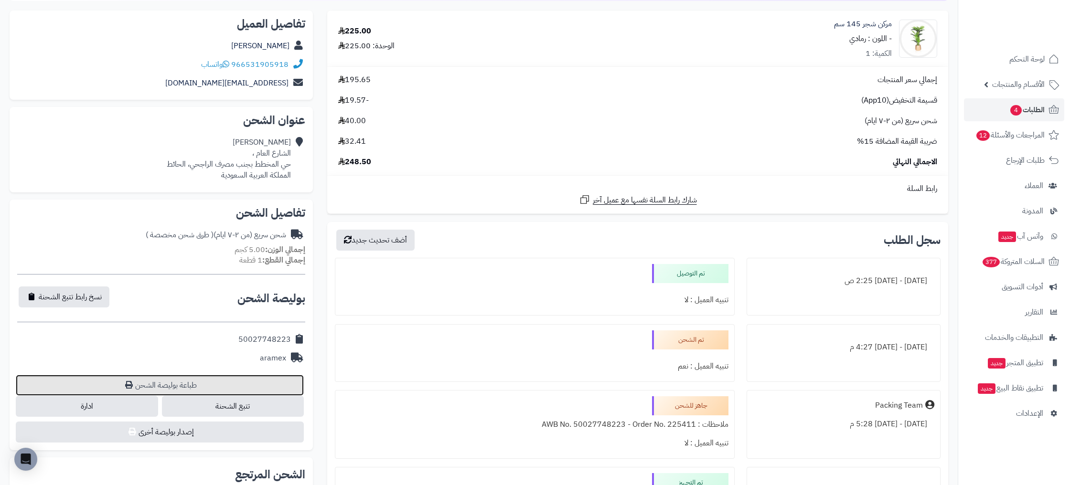
click at [166, 376] on link "طباعة بوليصة الشحن" at bounding box center [160, 385] width 288 height 21
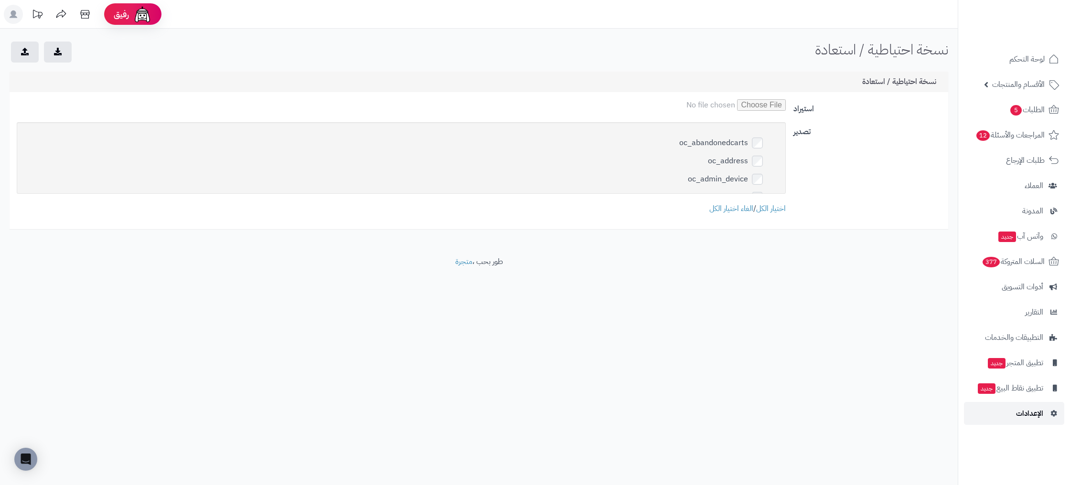
click at [1039, 419] on span "الإعدادات" at bounding box center [1029, 413] width 27 height 13
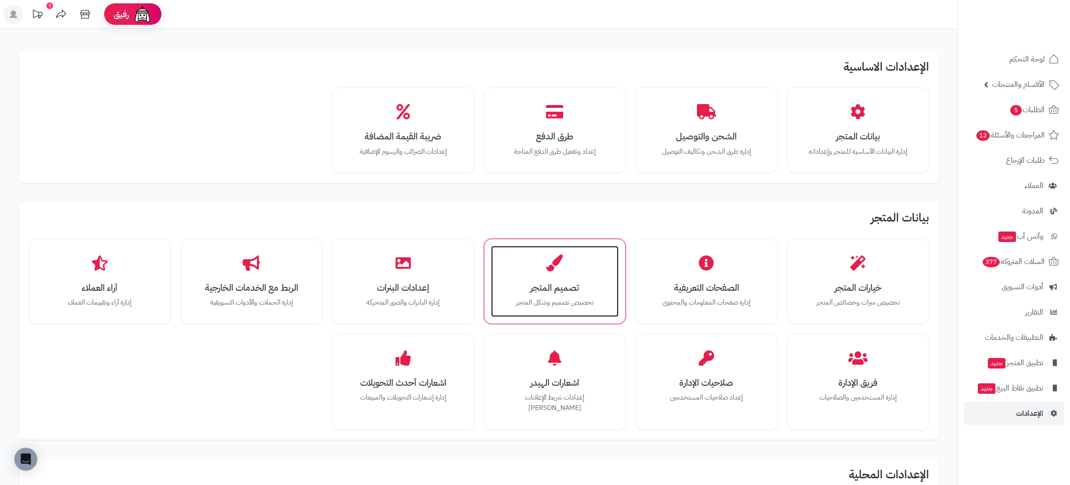
click at [587, 293] on div "تصميم المتجر تخصيص تصميم وشكل المتجر" at bounding box center [555, 282] width 128 height 72
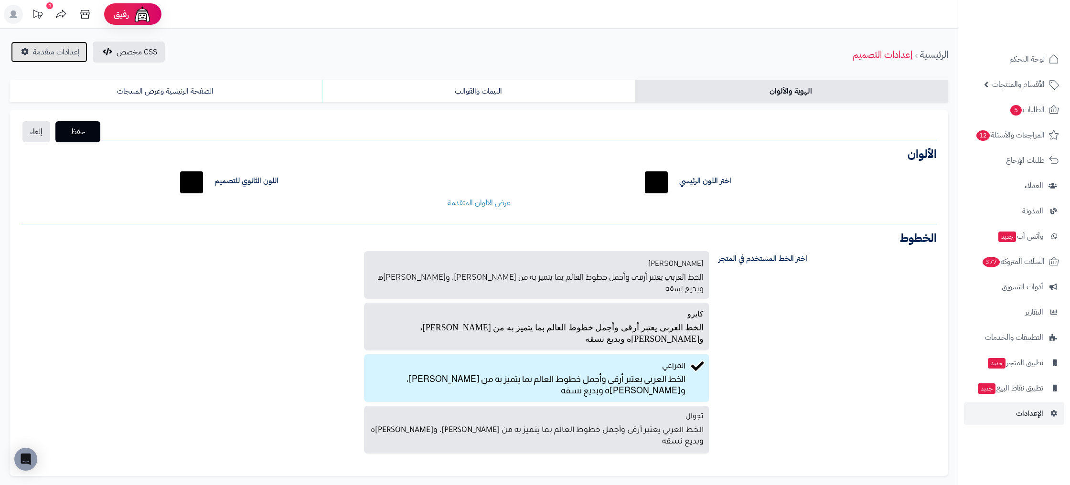
click at [55, 51] on span "إعدادات متقدمة" at bounding box center [56, 51] width 47 height 11
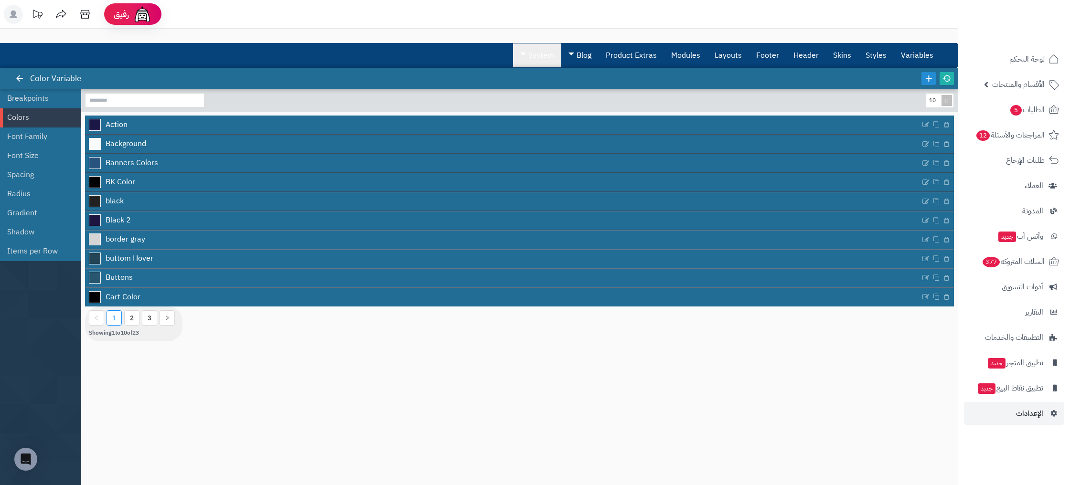
drag, startPoint x: 508, startPoint y: 54, endPoint x: 544, endPoint y: 54, distance: 35.8
click at [508, 54] on div "Variables Styles Skins Header Footer Layouts Modules Product Extras Blog Settin…" at bounding box center [423, 55] width 1050 height 24
click at [544, 54] on link "System" at bounding box center [537, 55] width 48 height 24
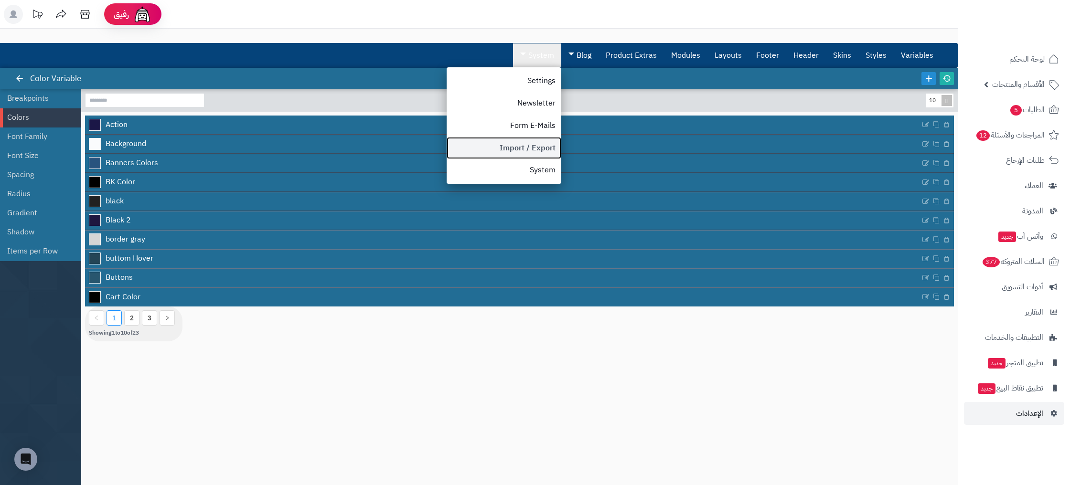
click at [540, 147] on link "Import / Export" at bounding box center [504, 148] width 115 height 22
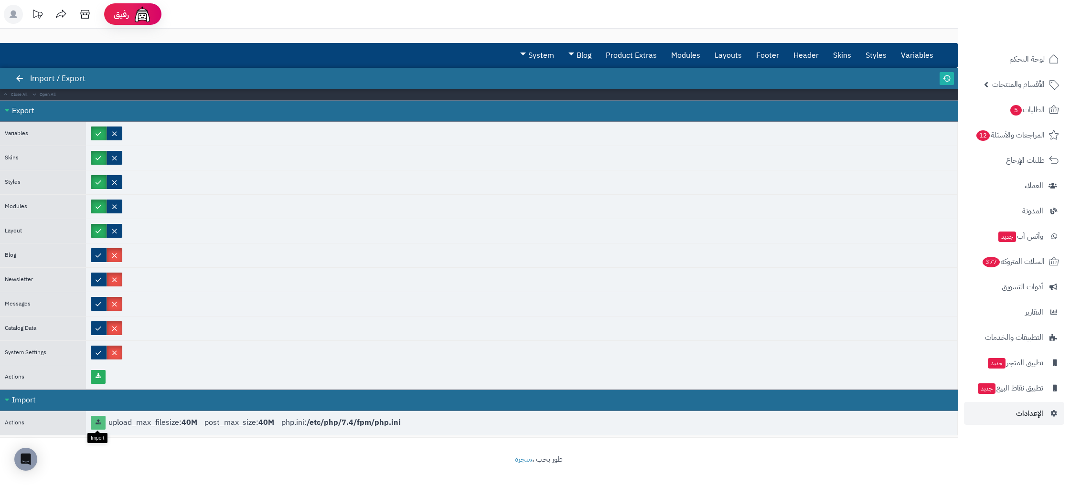
click at [103, 419] on link at bounding box center [98, 423] width 15 height 14
click at [105, 420] on link at bounding box center [98, 423] width 15 height 14
click at [100, 418] on link at bounding box center [98, 423] width 15 height 14
click at [608, 103] on div "Export" at bounding box center [479, 110] width 958 height 21
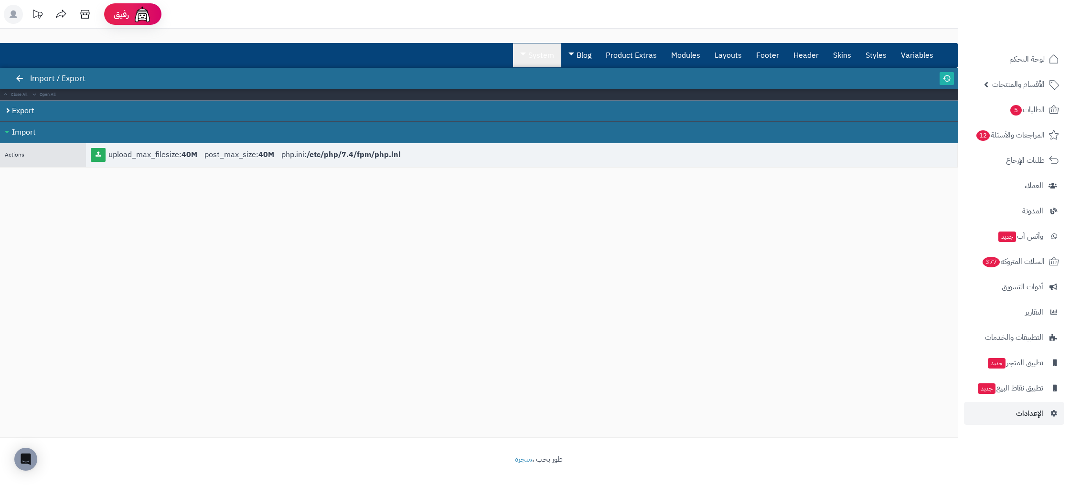
click at [546, 50] on link "System" at bounding box center [537, 55] width 48 height 24
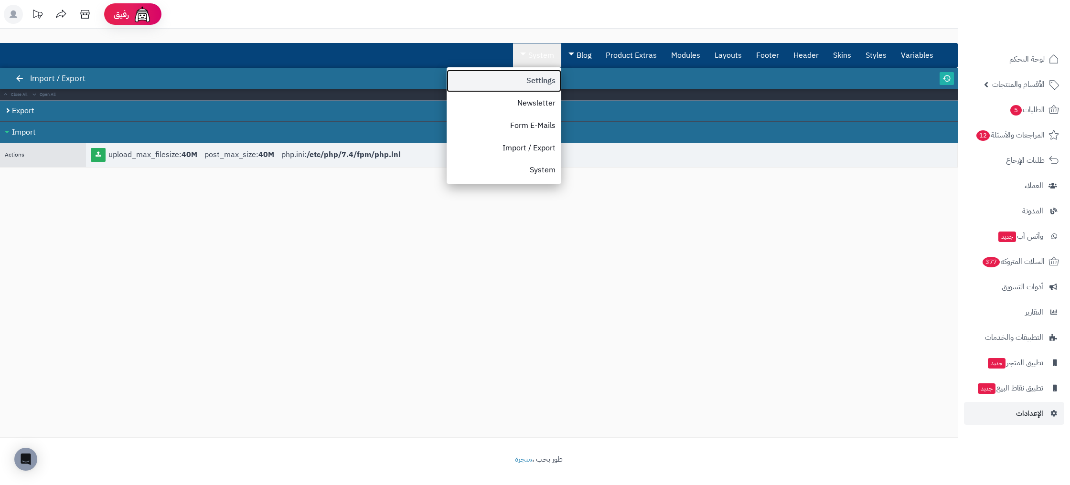
click at [533, 77] on link "Settings" at bounding box center [504, 81] width 115 height 22
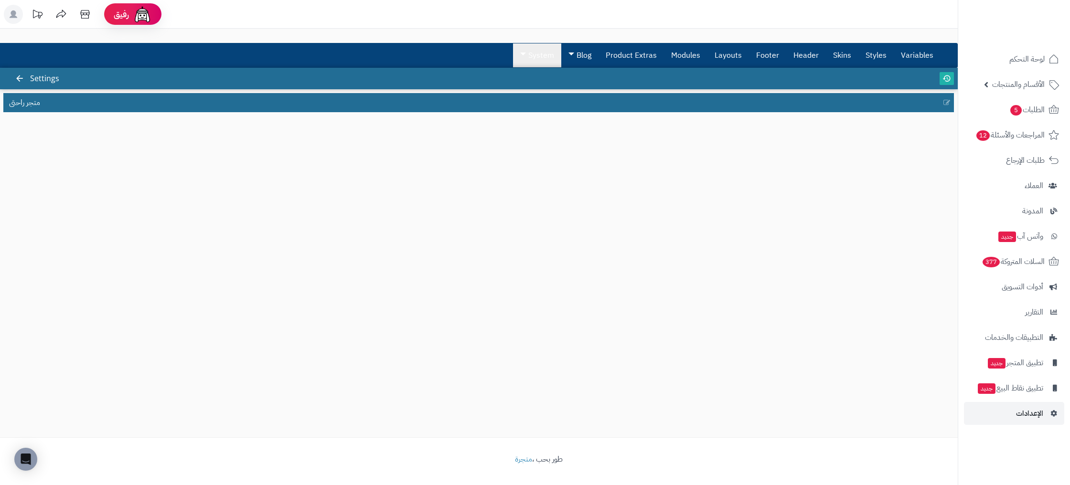
click at [540, 60] on link "System" at bounding box center [537, 55] width 48 height 24
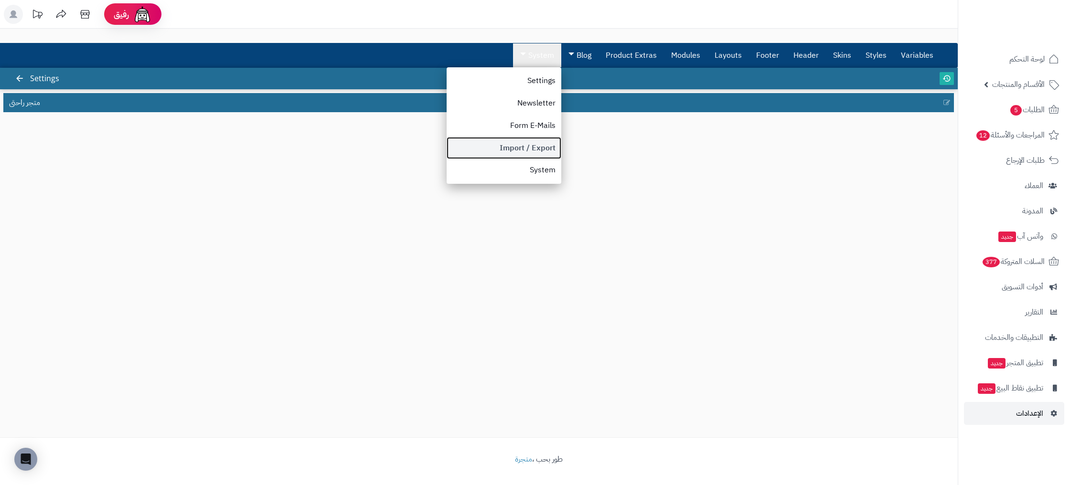
click at [538, 150] on link "Import / Export" at bounding box center [504, 148] width 115 height 22
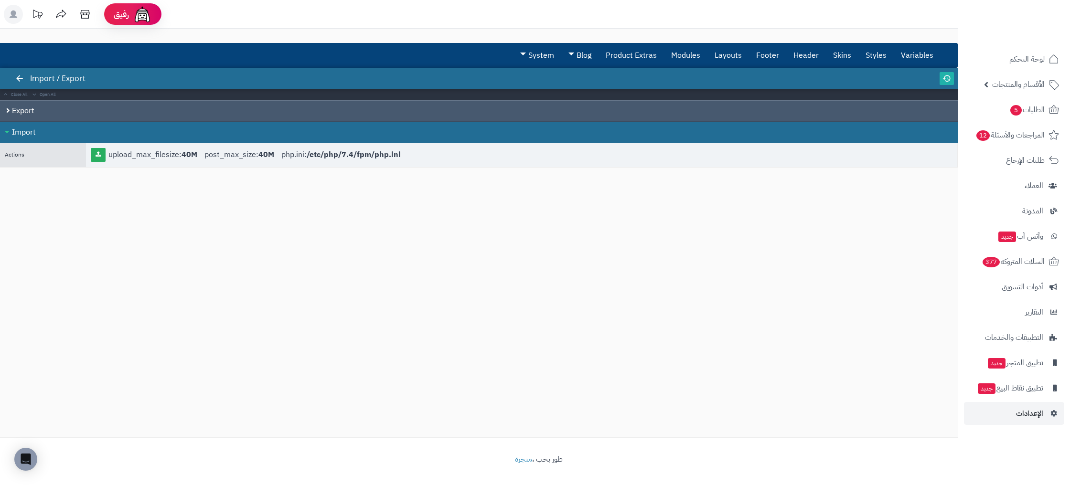
click at [41, 105] on div "Export" at bounding box center [479, 110] width 958 height 21
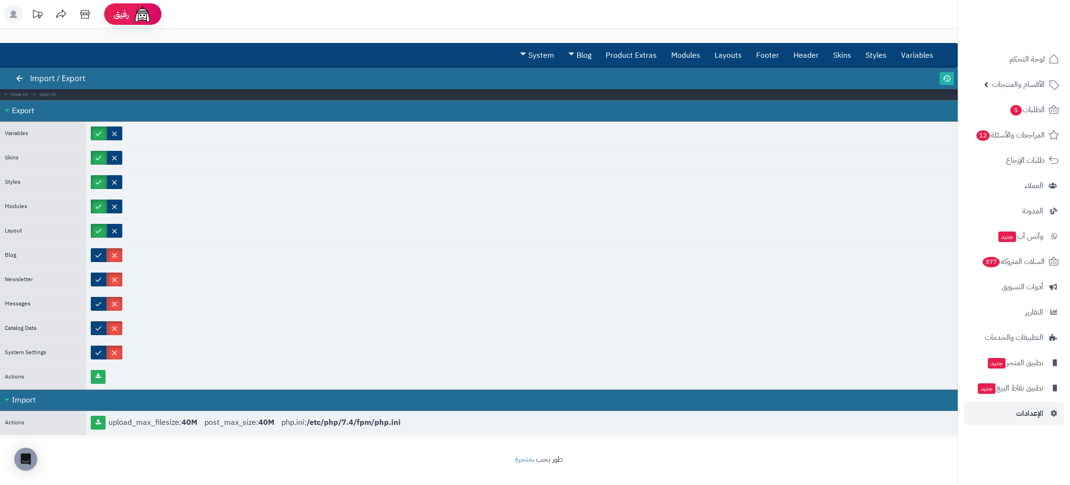
click at [25, 110] on div "Export" at bounding box center [479, 110] width 958 height 21
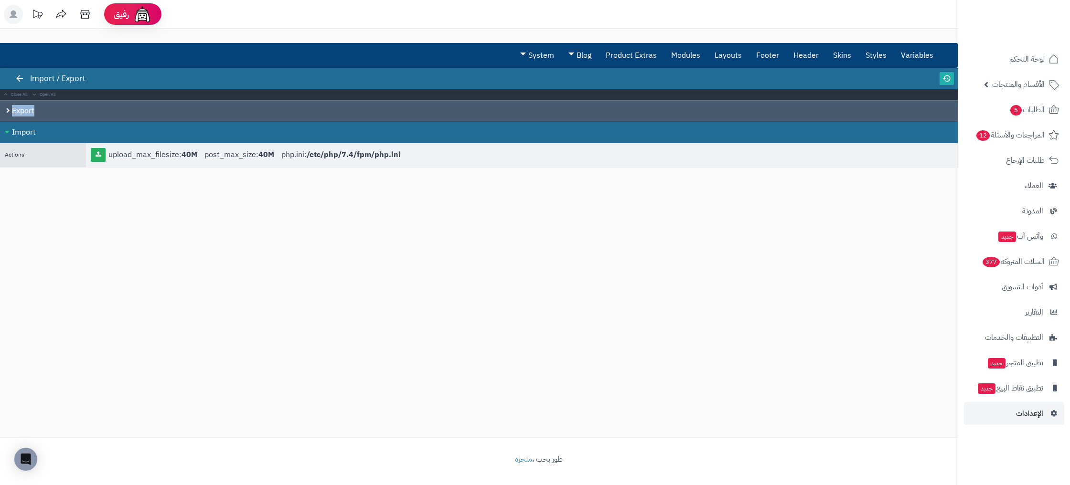
click at [25, 110] on div "Export" at bounding box center [479, 110] width 958 height 21
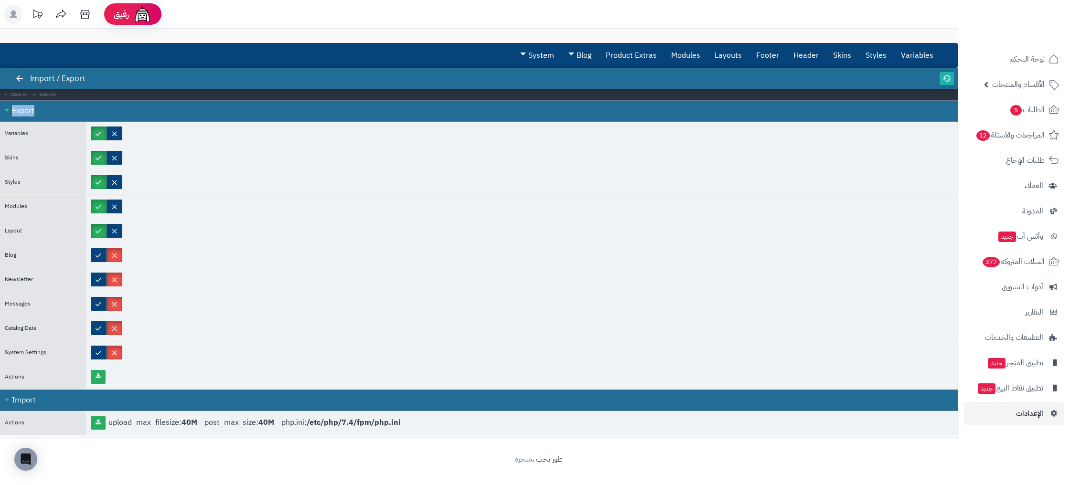
click at [25, 110] on div "Export" at bounding box center [479, 110] width 958 height 21
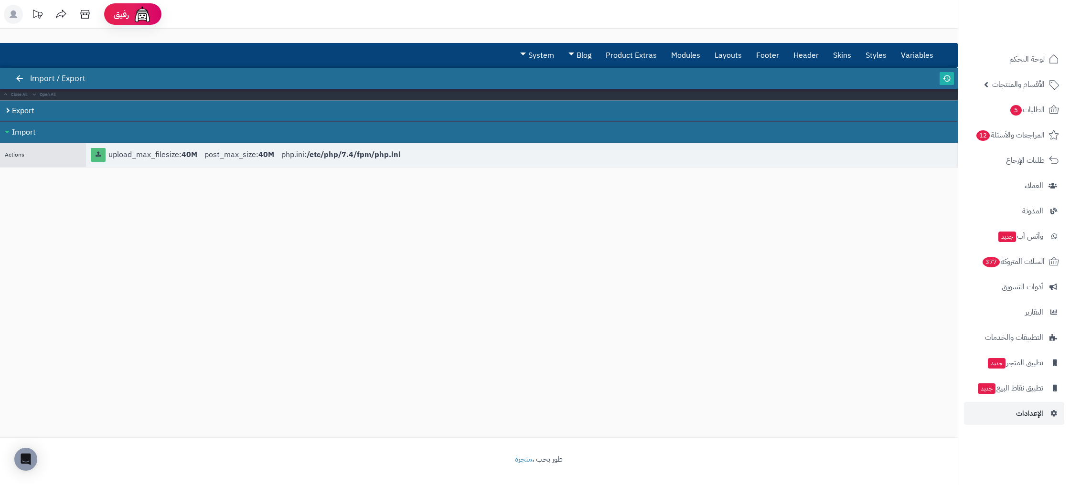
click at [104, 156] on link at bounding box center [98, 155] width 15 height 14
click at [86, 155] on div "upload_max_filesize: 40M post_max_size: 40M php.ini: /etc/php/7.4/fpm/php.ini" at bounding box center [521, 155] width 871 height 24
click at [102, 156] on link at bounding box center [98, 155] width 15 height 14
click at [97, 160] on link at bounding box center [98, 155] width 15 height 14
drag, startPoint x: 81, startPoint y: 155, endPoint x: 103, endPoint y: 157, distance: 22.1
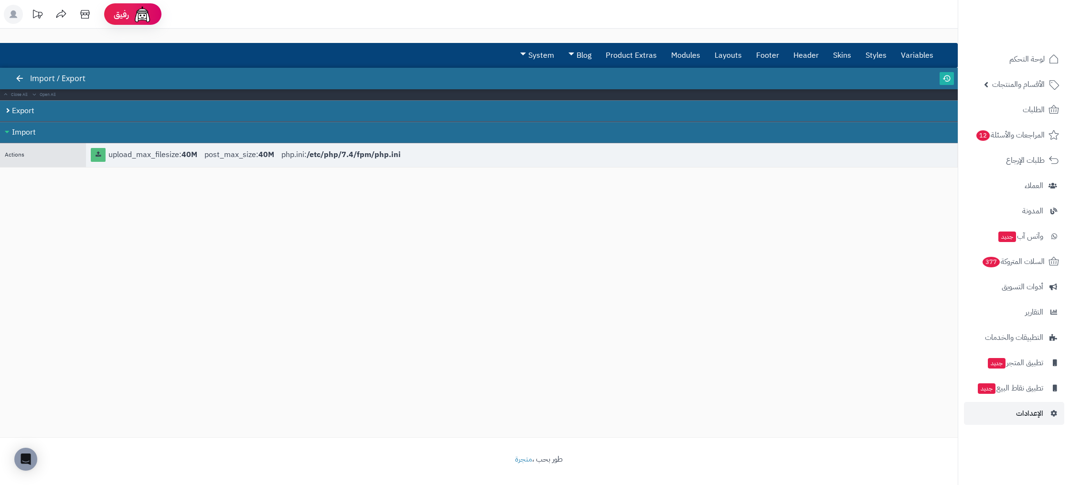
click at [82, 155] on div "Actions upload_max_filesize: 40M post_max_size: 40M php.ini: /etc/php/7.4/fpm/p…" at bounding box center [479, 155] width 958 height 24
click at [105, 157] on link at bounding box center [98, 155] width 15 height 14
click at [97, 157] on icon at bounding box center [98, 154] width 5 height 6
click at [98, 154] on icon at bounding box center [98, 154] width 5 height 6
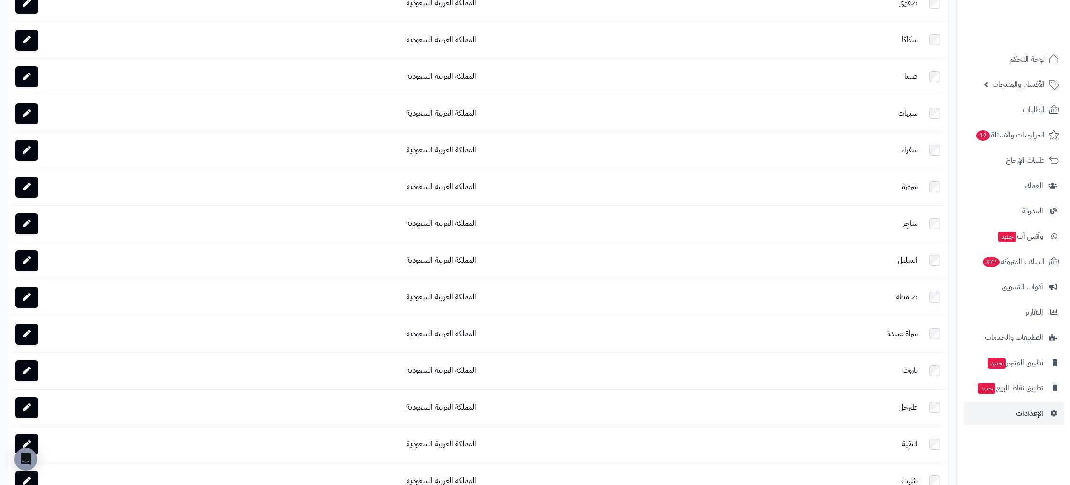
scroll to position [3439, 0]
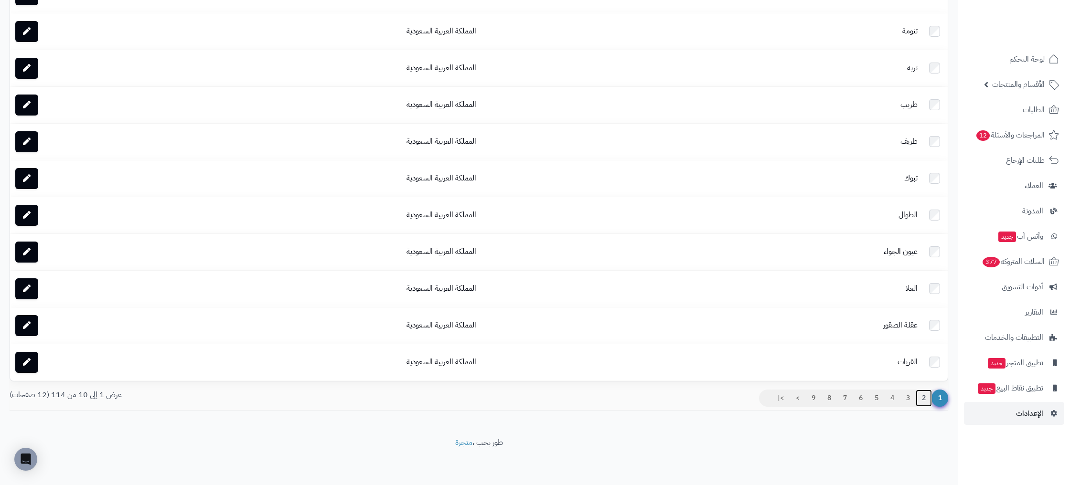
click at [927, 400] on link "2" at bounding box center [924, 398] width 16 height 17
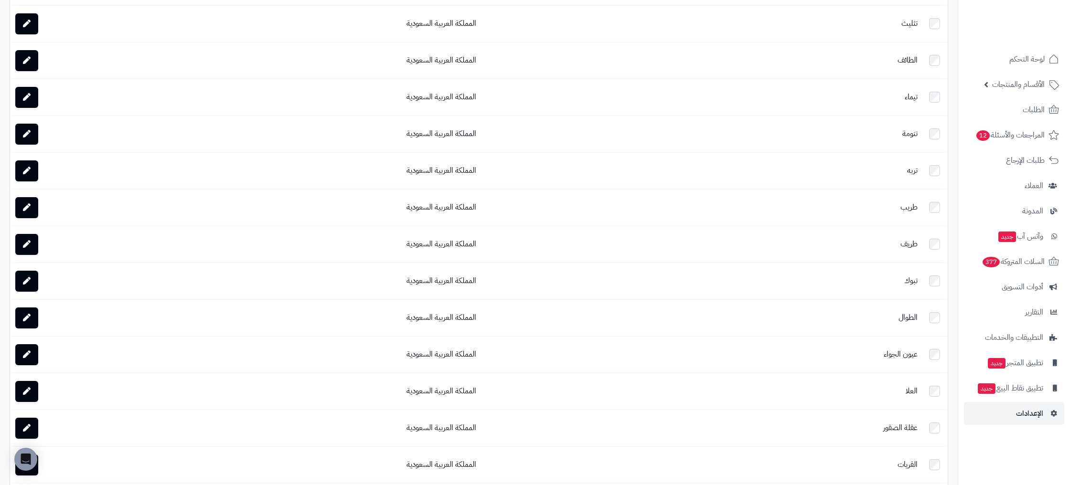
scroll to position [3439, 0]
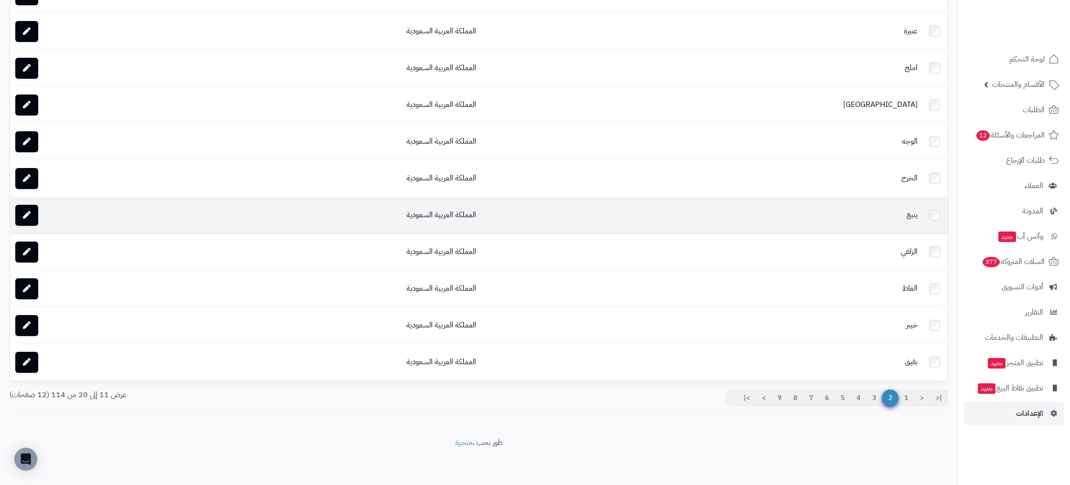
click at [907, 220] on td "ينبع" at bounding box center [700, 215] width 441 height 36
click at [909, 215] on td "ينبع" at bounding box center [700, 215] width 441 height 36
click at [26, 218] on link at bounding box center [26, 215] width 23 height 21
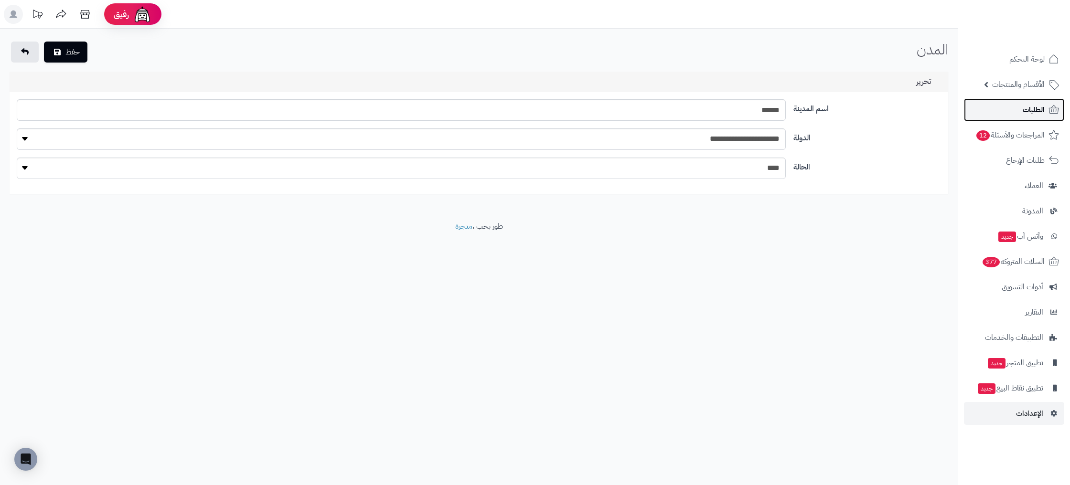
click at [1035, 111] on span "الطلبات" at bounding box center [1034, 109] width 22 height 13
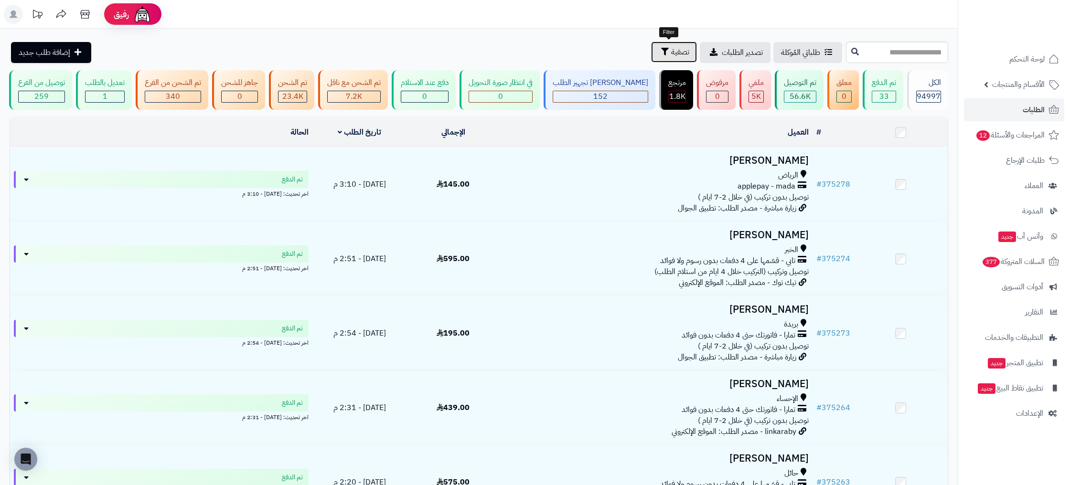
drag, startPoint x: 670, startPoint y: 52, endPoint x: 674, endPoint y: 61, distance: 9.8
click at [671, 52] on span "تصفية" at bounding box center [680, 51] width 18 height 11
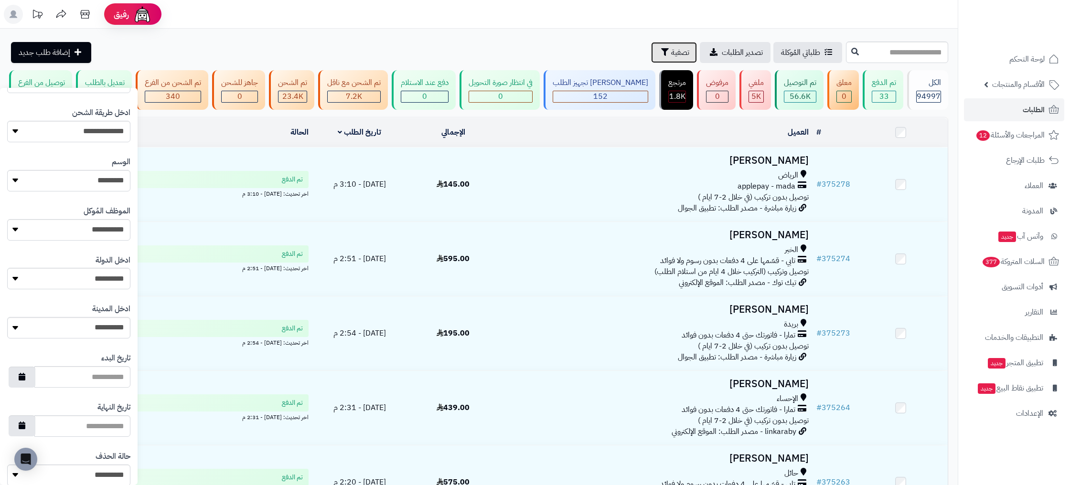
scroll to position [372, 0]
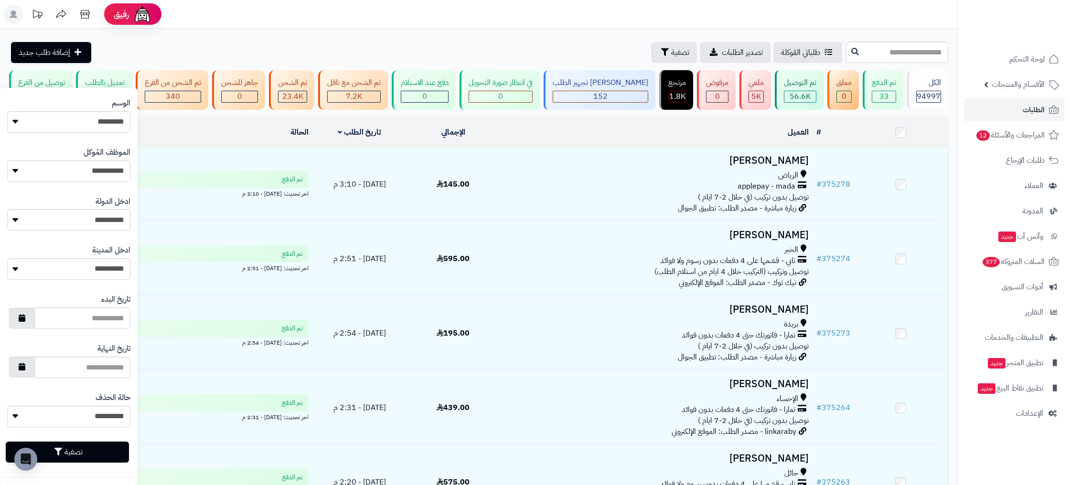
drag, startPoint x: 117, startPoint y: 197, endPoint x: 116, endPoint y: 202, distance: 5.0
click at [117, 198] on label "ادخل الدولة" at bounding box center [113, 201] width 35 height 11
click at [117, 209] on select "**********" at bounding box center [68, 219] width 123 height 21
click at [109, 219] on select "**********" at bounding box center [68, 219] width 123 height 21
select select "***"
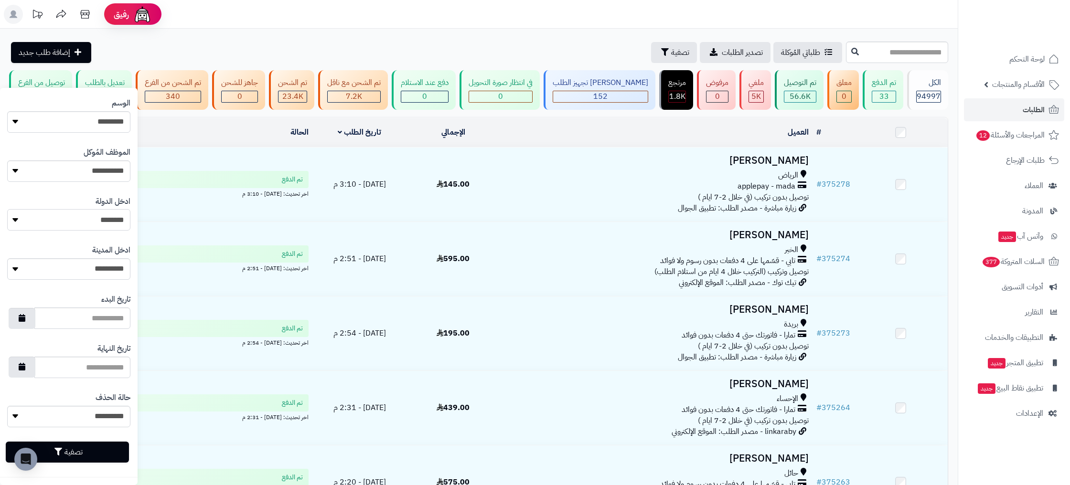
click at [7, 209] on select "**********" at bounding box center [68, 219] width 123 height 21
click at [106, 276] on select "**********" at bounding box center [68, 268] width 123 height 21
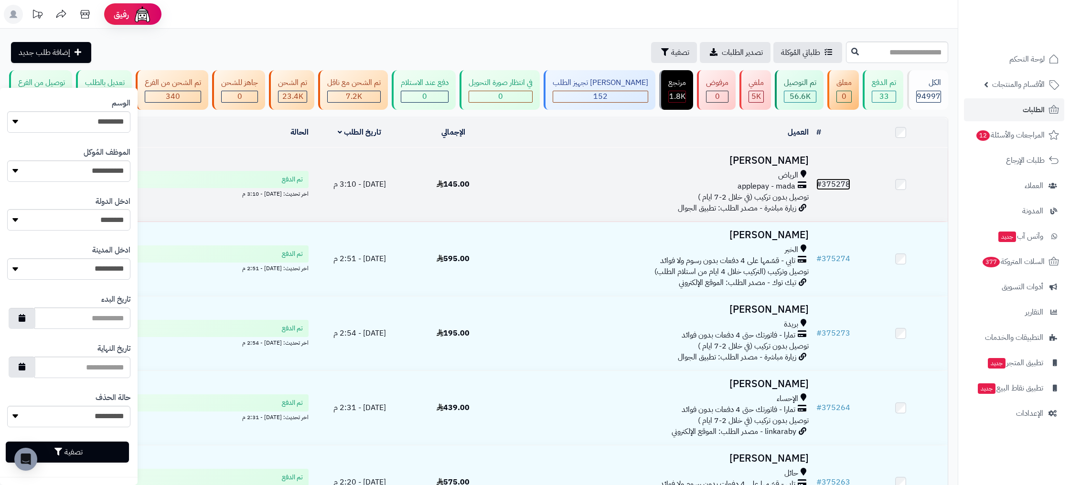
click at [817, 186] on span "#" at bounding box center [818, 184] width 5 height 11
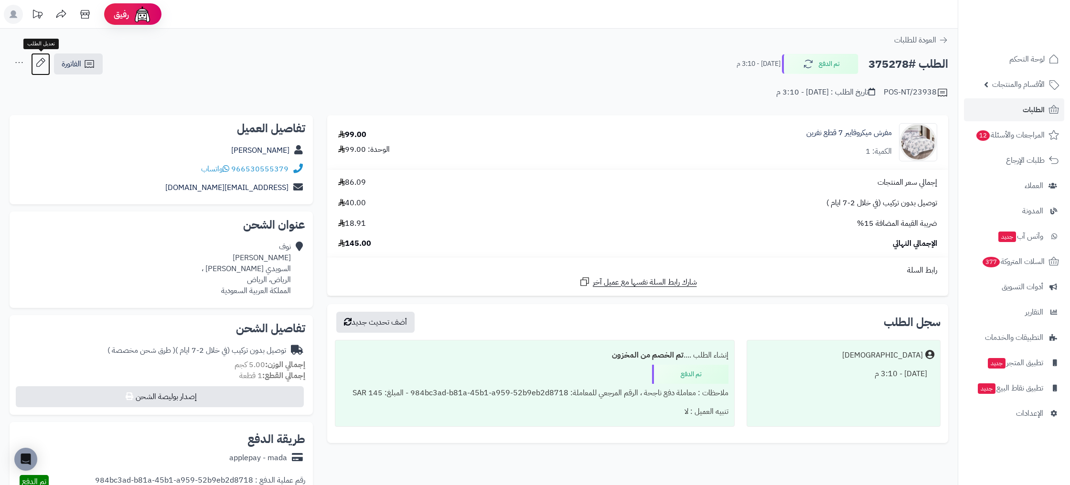
click at [37, 65] on icon at bounding box center [40, 62] width 19 height 19
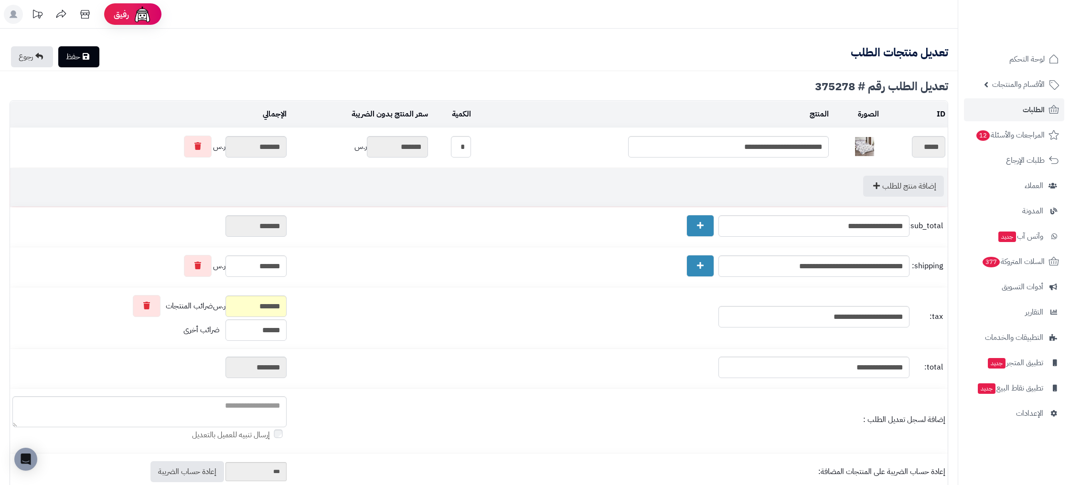
type textarea "**********"
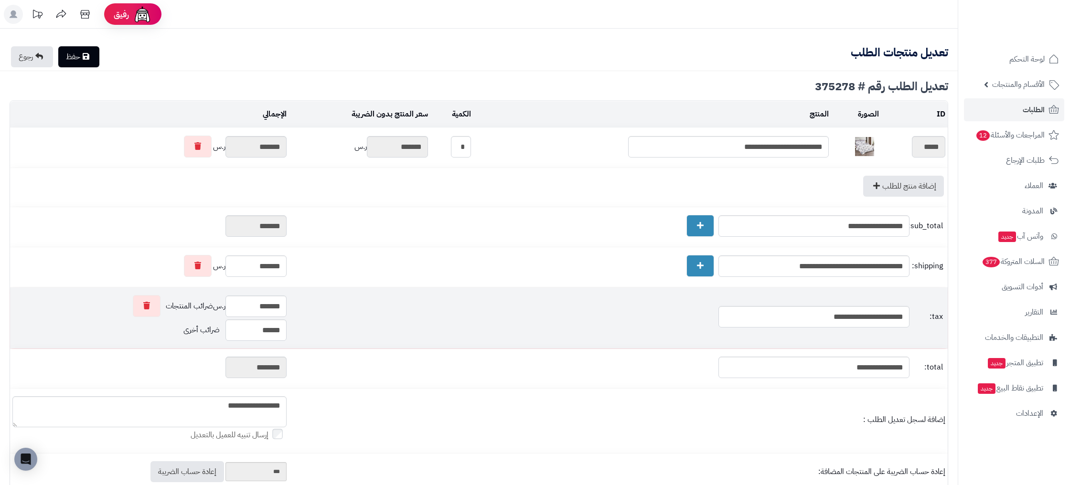
scroll to position [114, 0]
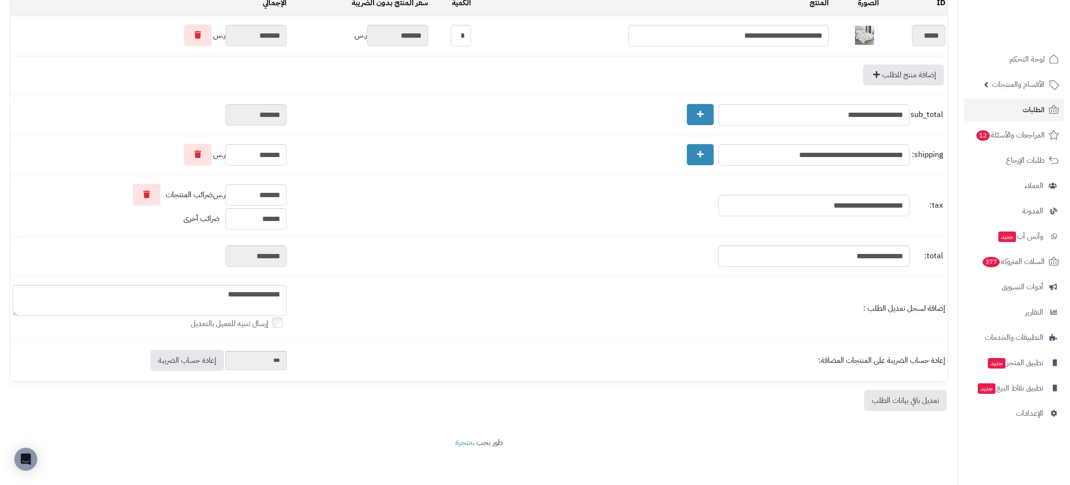
click at [896, 406] on link "تعديل باقي بيانات الطلب" at bounding box center [905, 400] width 83 height 21
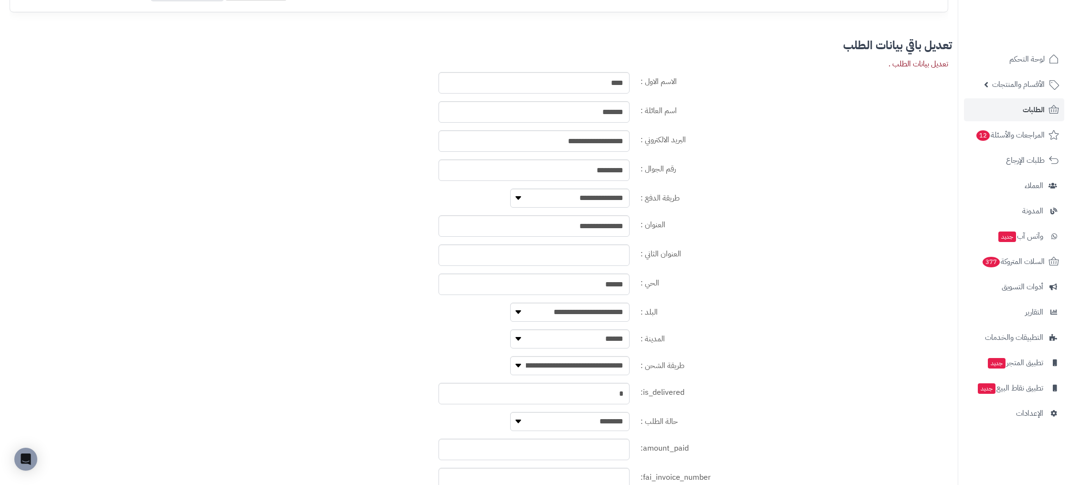
scroll to position [565, 0]
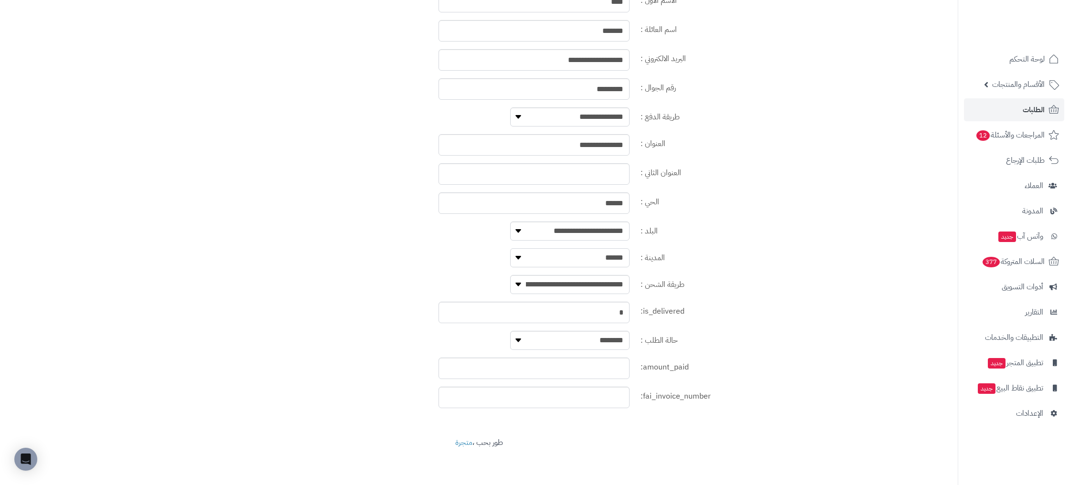
click at [610, 259] on select "**********" at bounding box center [569, 257] width 119 height 19
click at [615, 205] on input "******" at bounding box center [534, 203] width 191 height 21
click at [602, 253] on select "**********" at bounding box center [569, 257] width 119 height 19
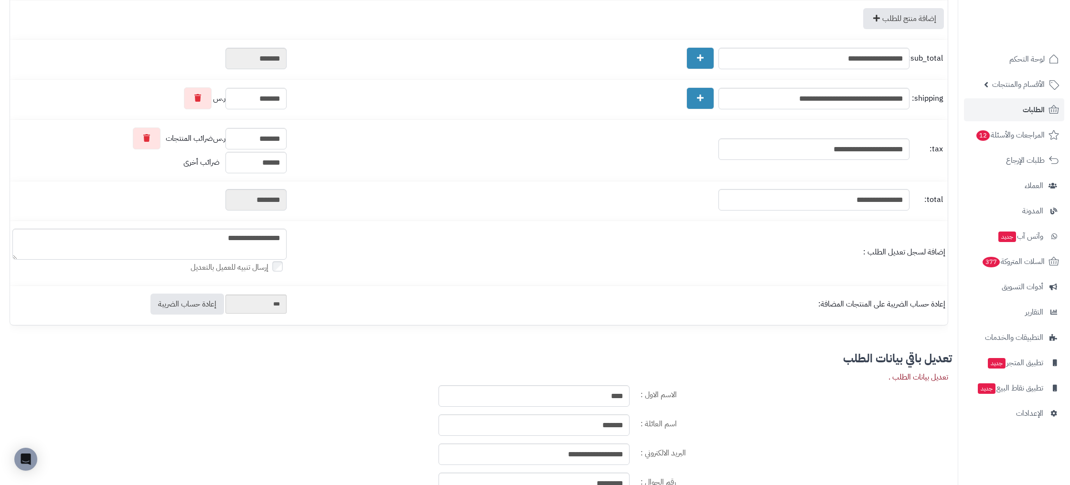
scroll to position [0, 0]
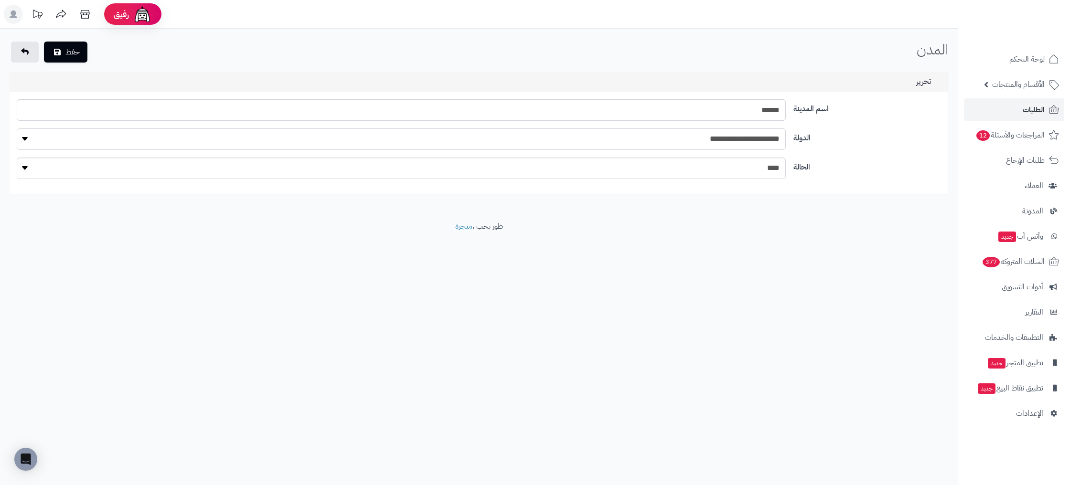
click at [681, 137] on select "**********" at bounding box center [401, 139] width 769 height 21
click at [17, 129] on select "**********" at bounding box center [401, 139] width 769 height 21
click at [76, 49] on button "حفظ" at bounding box center [65, 51] width 43 height 21
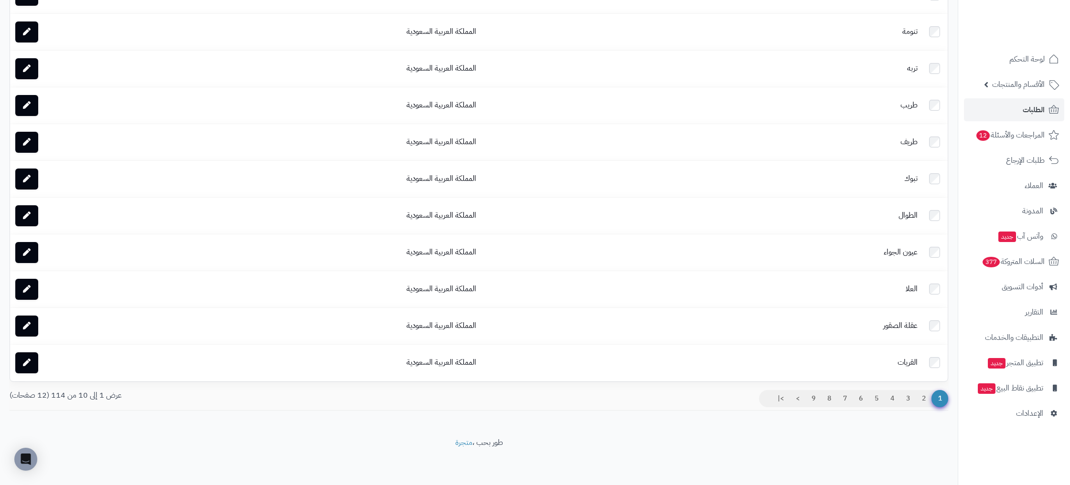
scroll to position [3470, 0]
click at [926, 396] on link "2" at bounding box center [924, 398] width 16 height 17
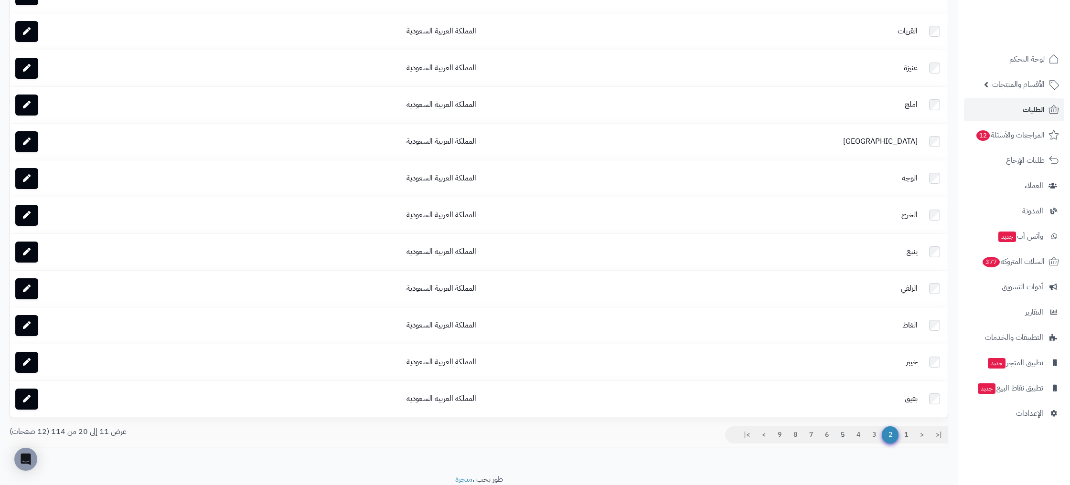
scroll to position [3439, 0]
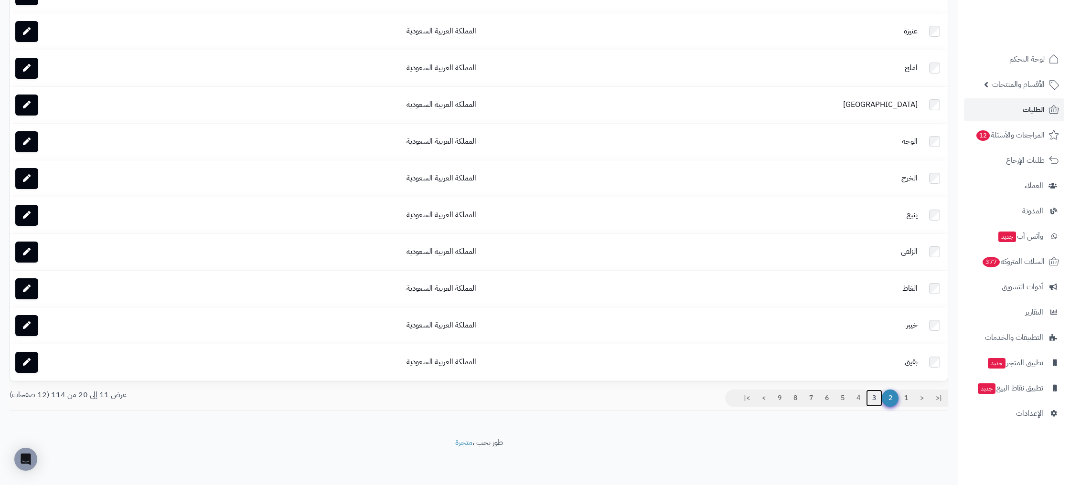
click at [876, 396] on link "3" at bounding box center [874, 398] width 16 height 17
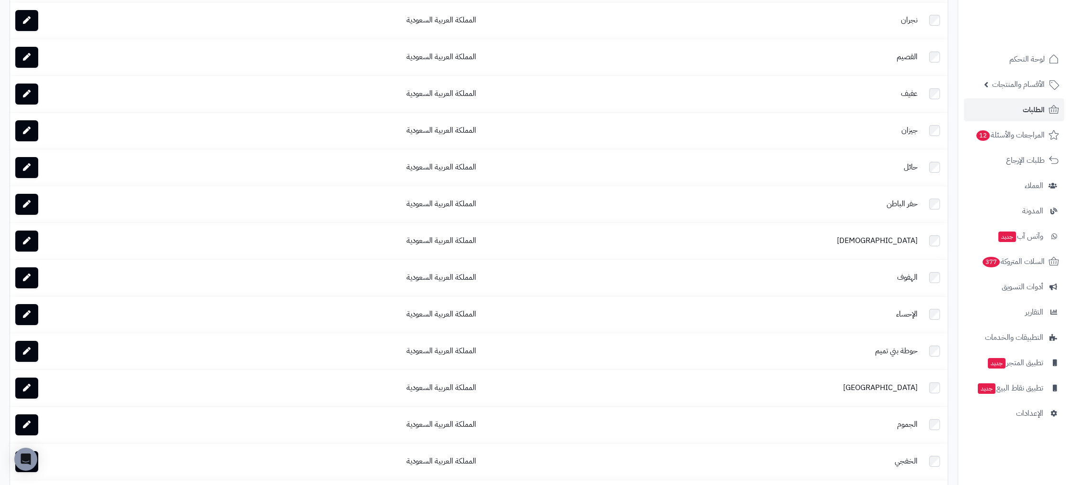
scroll to position [3217, 0]
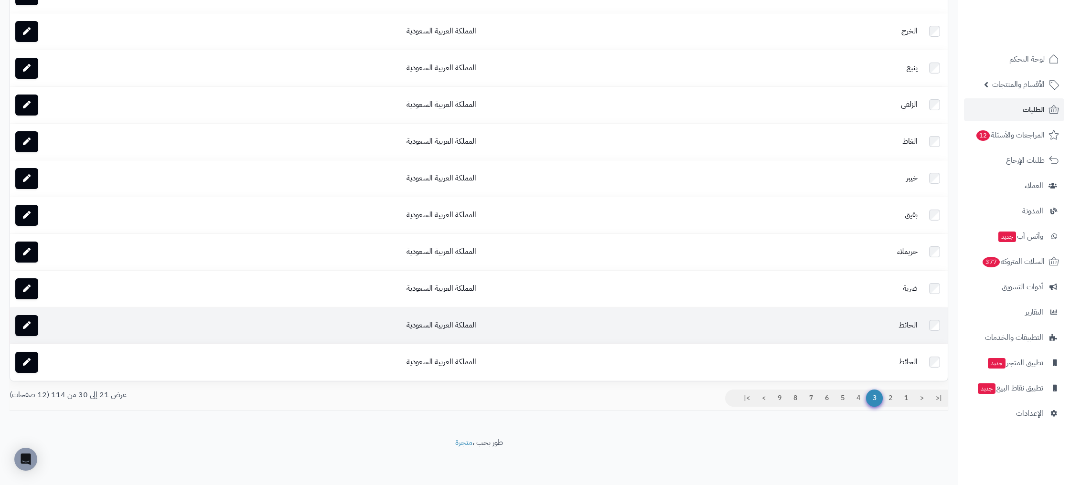
drag, startPoint x: 913, startPoint y: 327, endPoint x: 395, endPoint y: 310, distance: 519.1
click at [909, 326] on td "الحائط" at bounding box center [700, 326] width 441 height 36
click at [28, 321] on link at bounding box center [26, 325] width 23 height 21
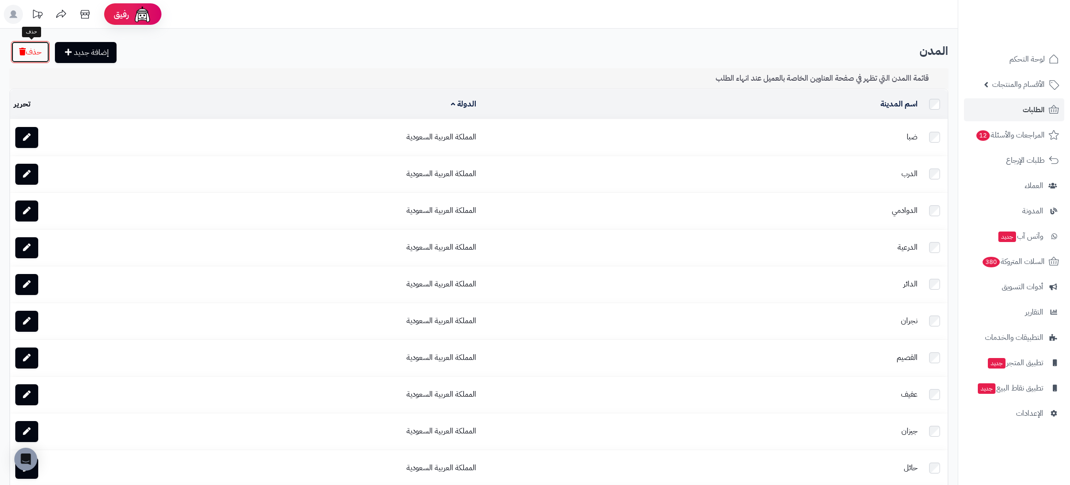
click at [32, 56] on button "حذف" at bounding box center [30, 52] width 39 height 22
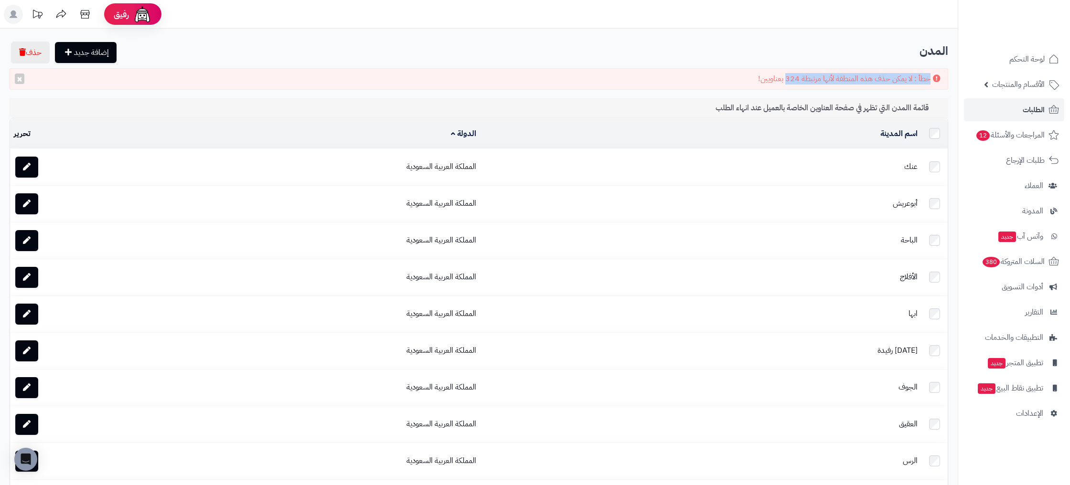
drag, startPoint x: 795, startPoint y: 78, endPoint x: 726, endPoint y: 72, distance: 69.1
click at [724, 72] on div "خطأ : لا يمكن حذف هذه المنطقة لأنها مرتبطة 324 بعناويين! ×" at bounding box center [479, 78] width 939 height 21
click at [773, 72] on div "خطأ : لا يمكن حذف هذه المنطقة لأنها مرتبطة 324 بعناويين! ×" at bounding box center [479, 78] width 939 height 21
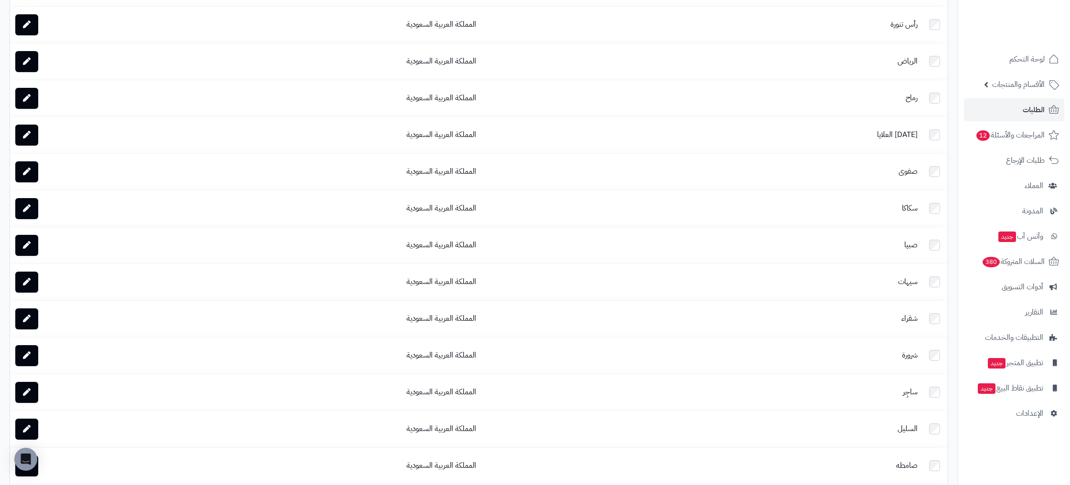
scroll to position [3469, 0]
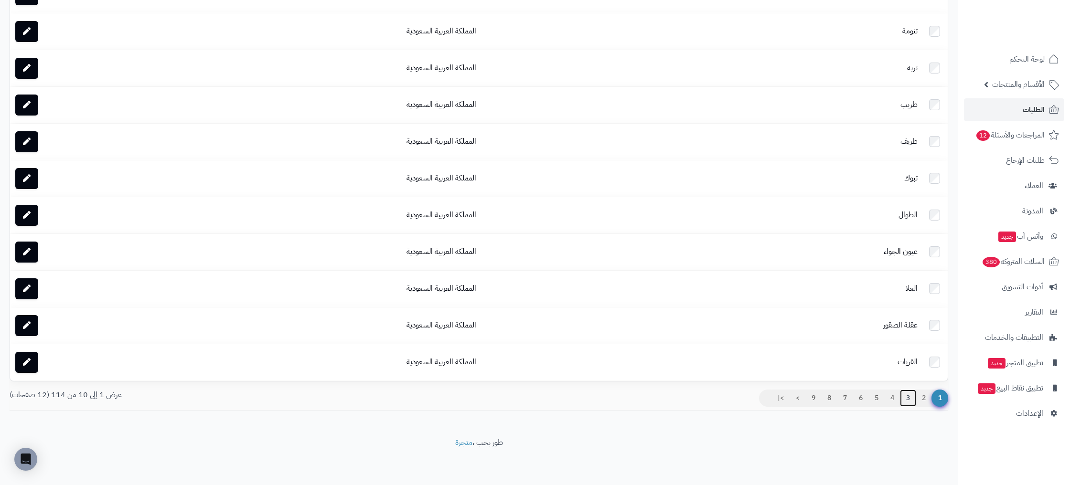
click at [910, 400] on link "3" at bounding box center [908, 398] width 16 height 17
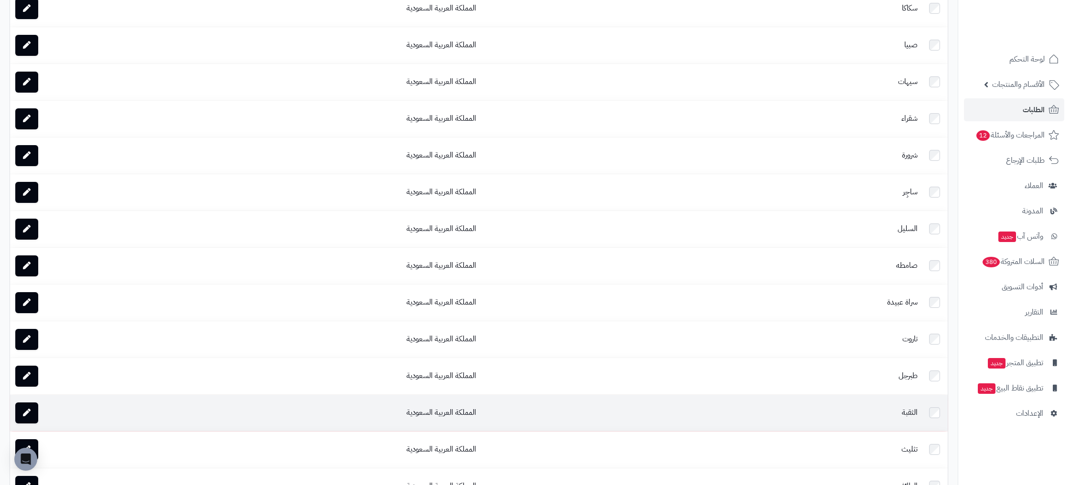
scroll to position [3217, 0]
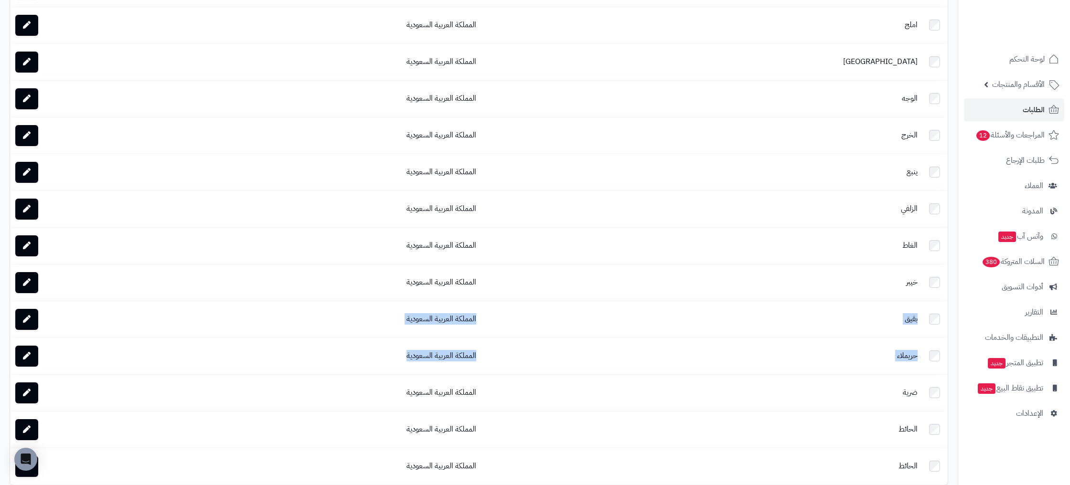
drag, startPoint x: 332, startPoint y: 249, endPoint x: 324, endPoint y: 246, distance: 8.5
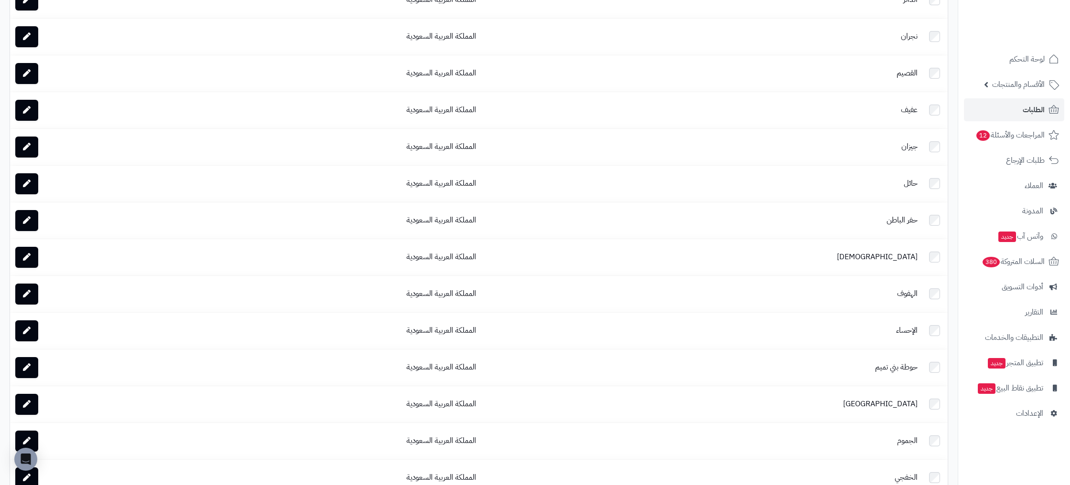
scroll to position [0, 0]
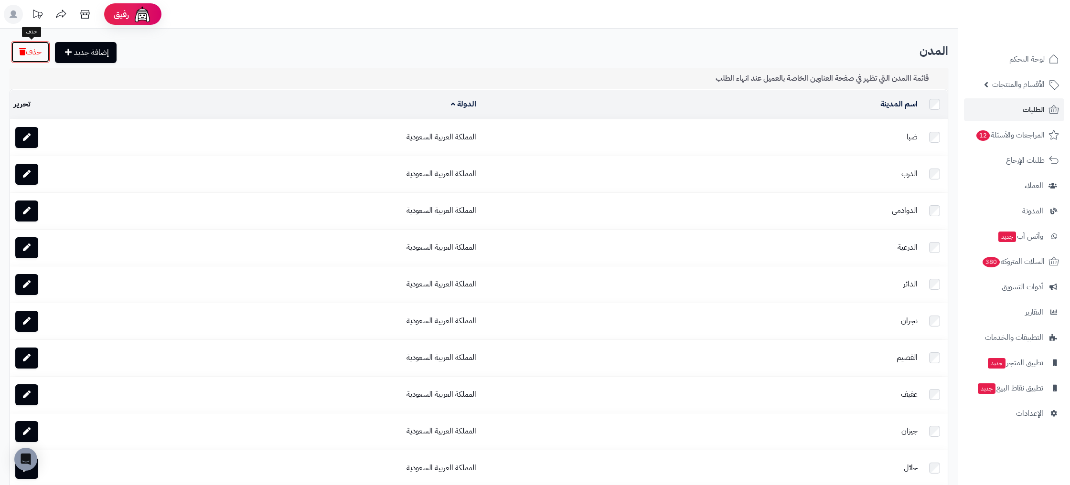
click at [36, 47] on button "حذف" at bounding box center [30, 52] width 39 height 22
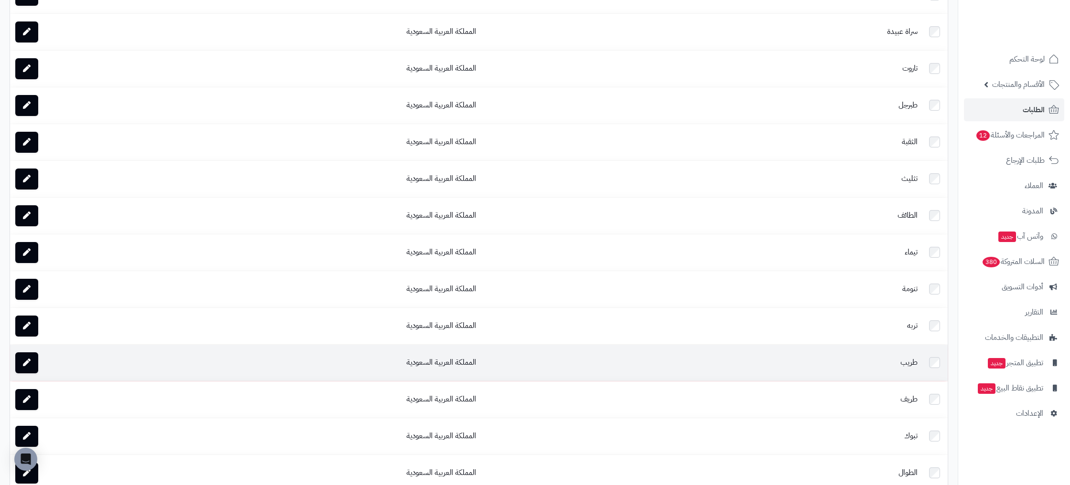
scroll to position [3470, 0]
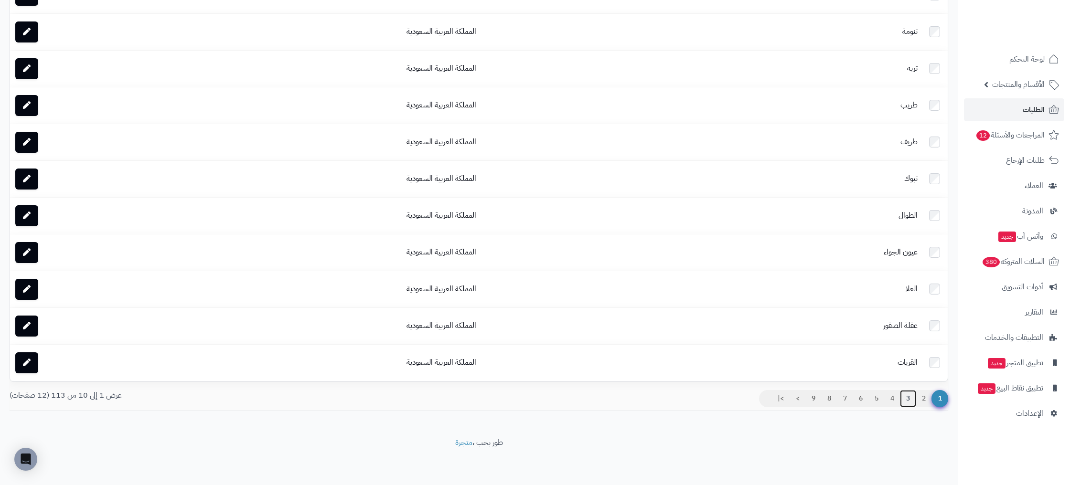
click at [908, 400] on link "3" at bounding box center [908, 398] width 16 height 17
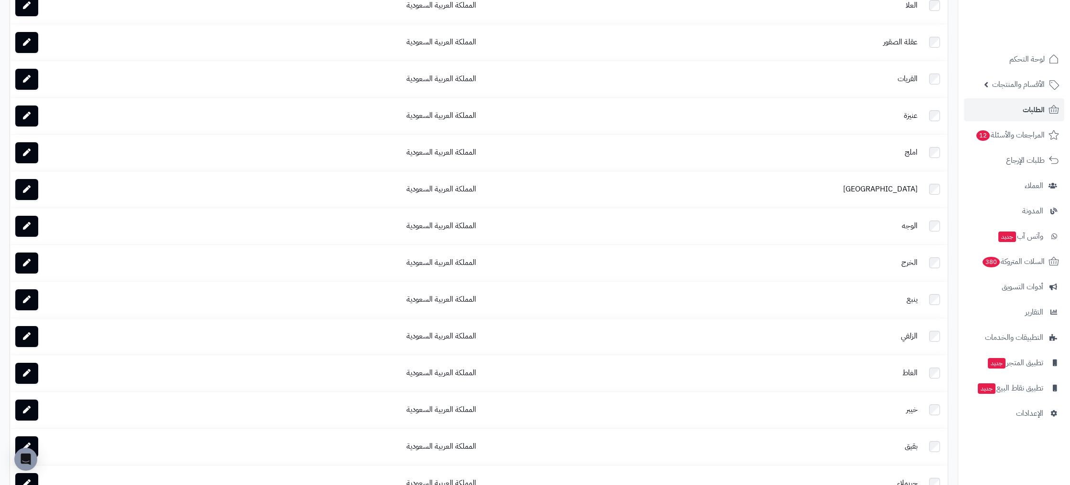
scroll to position [3217, 0]
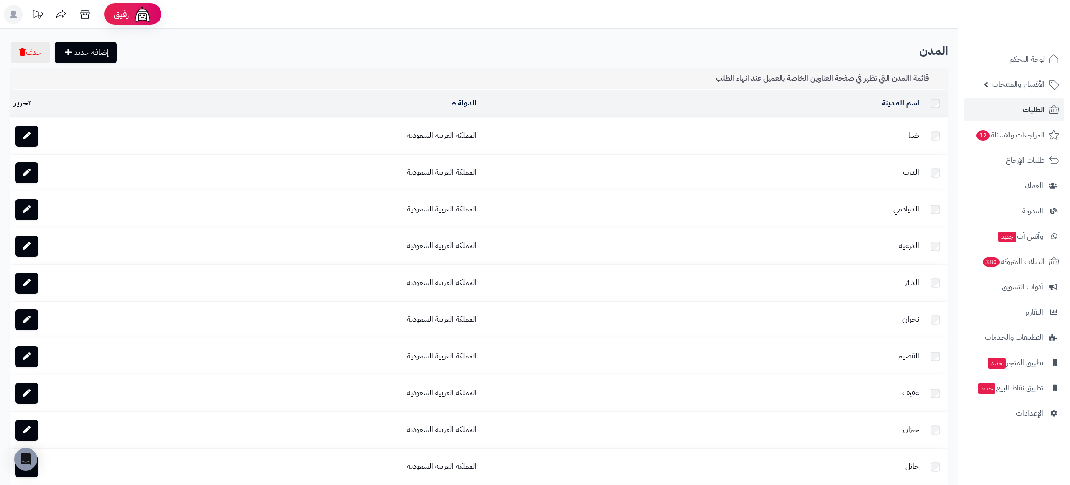
scroll to position [3217, 0]
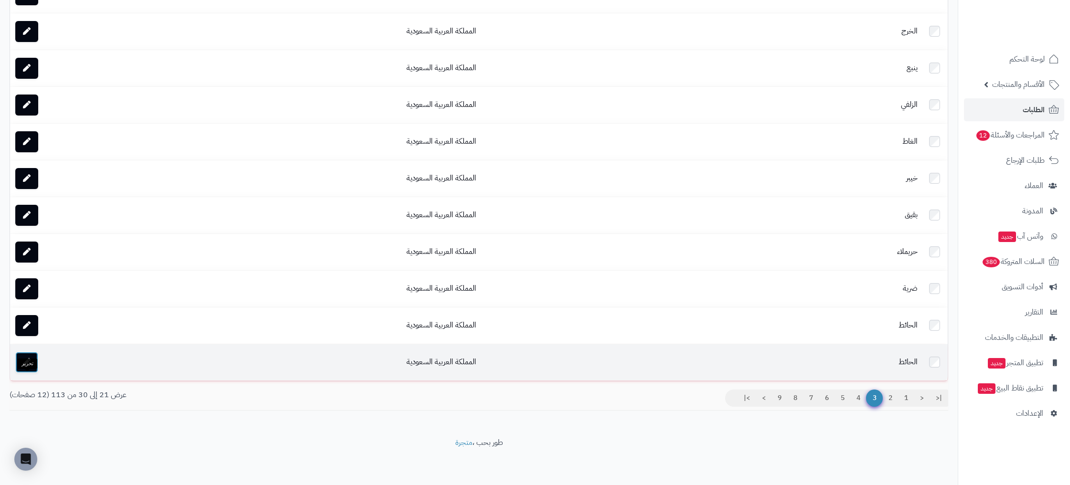
click at [32, 368] on link at bounding box center [26, 362] width 23 height 21
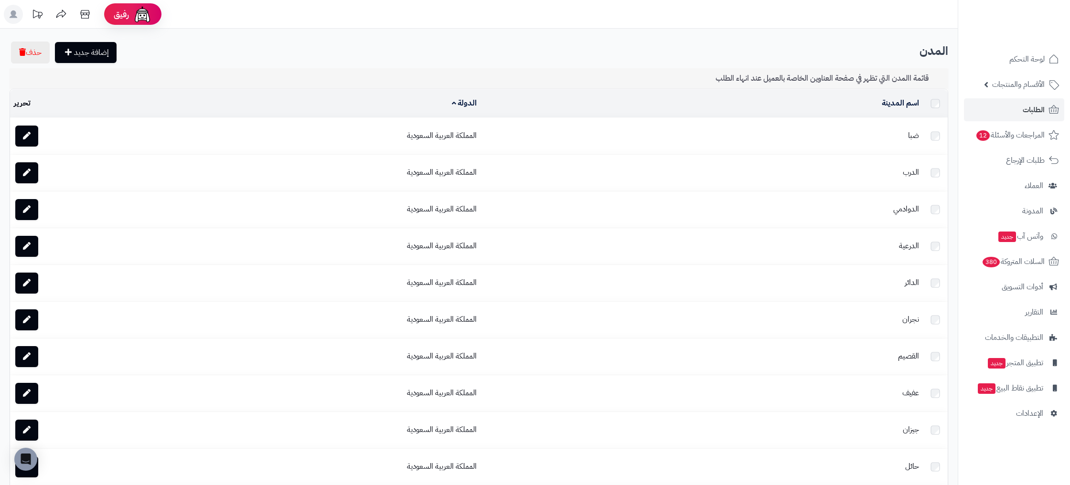
scroll to position [3217, 0]
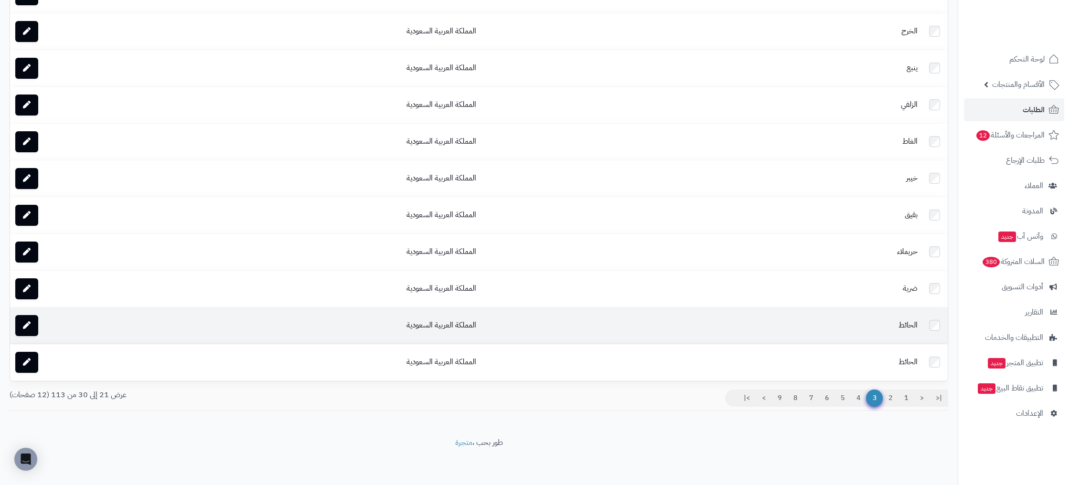
click at [53, 323] on td at bounding box center [81, 326] width 142 height 36
click at [30, 327] on icon at bounding box center [27, 326] width 8 height 8
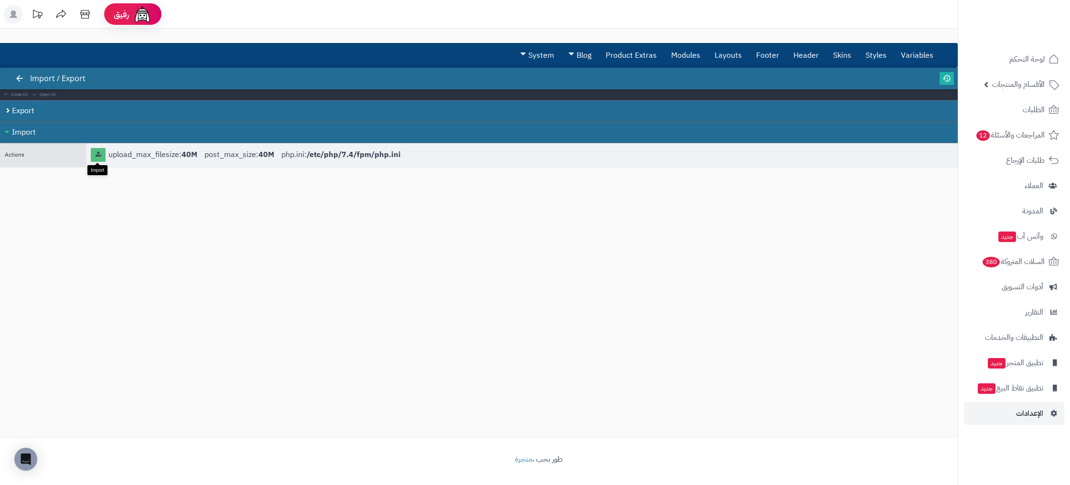
click at [99, 158] on link at bounding box center [98, 155] width 15 height 14
drag, startPoint x: 580, startPoint y: 246, endPoint x: 704, endPoint y: 293, distance: 132.9
click at [583, 246] on div "3.0.48 Import / Export Close All Open All Export Import Actions upload_max_file…" at bounding box center [479, 253] width 958 height 370
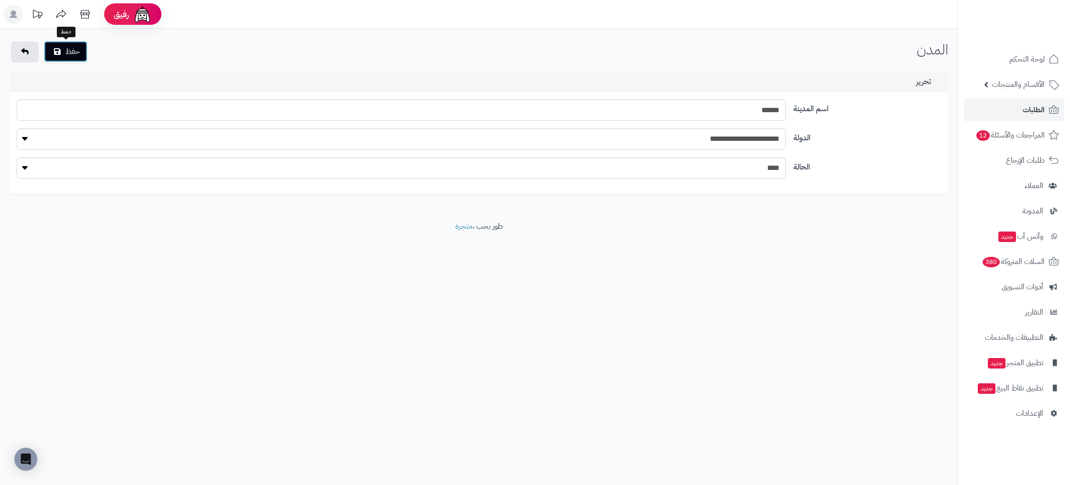
click at [76, 54] on button "حفظ" at bounding box center [65, 51] width 43 height 21
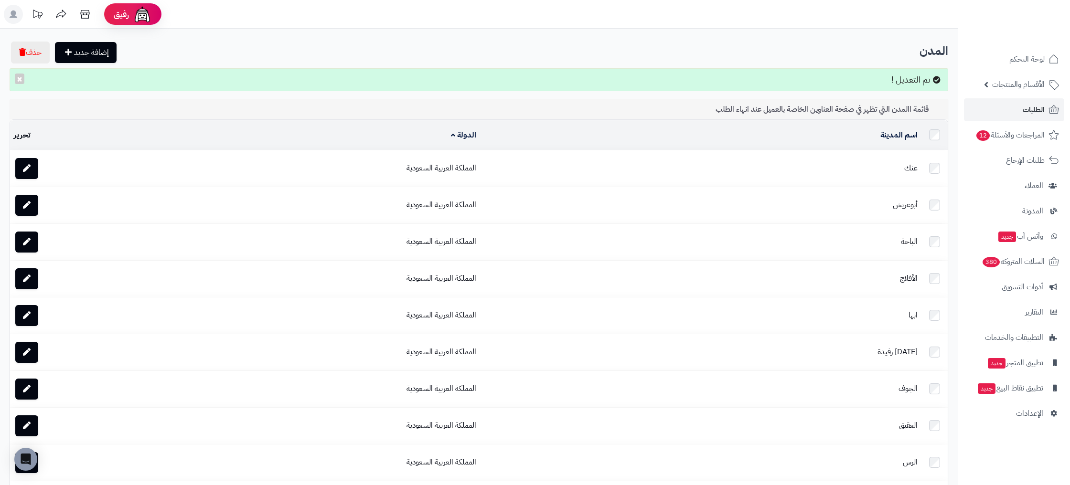
click at [913, 166] on td "عنك" at bounding box center [700, 168] width 441 height 36
click at [26, 164] on icon at bounding box center [27, 168] width 8 height 8
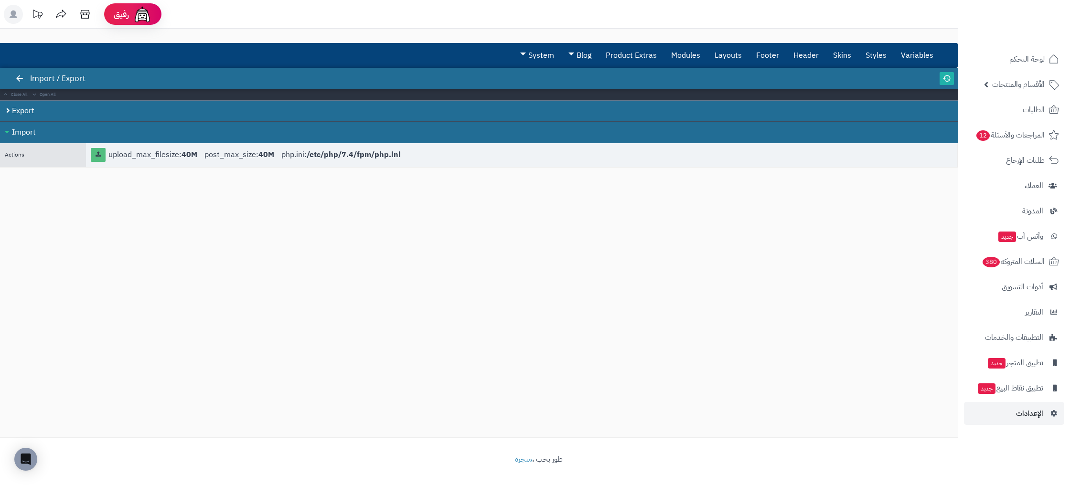
click at [104, 159] on link at bounding box center [98, 155] width 15 height 14
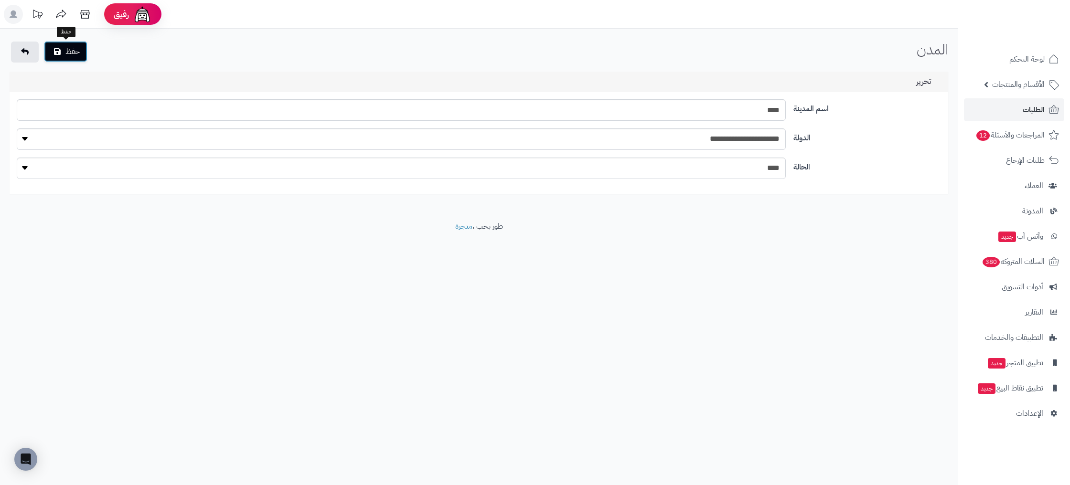
click at [84, 56] on button "حفظ" at bounding box center [65, 51] width 43 height 21
click at [389, 54] on div "حفظ المدن الرئيسية المدن" at bounding box center [479, 53] width 958 height 23
drag, startPoint x: 77, startPoint y: 55, endPoint x: 119, endPoint y: 55, distance: 42.0
click at [77, 55] on button "حفظ" at bounding box center [65, 52] width 43 height 21
drag, startPoint x: 100, startPoint y: 66, endPoint x: 91, endPoint y: 64, distance: 8.8
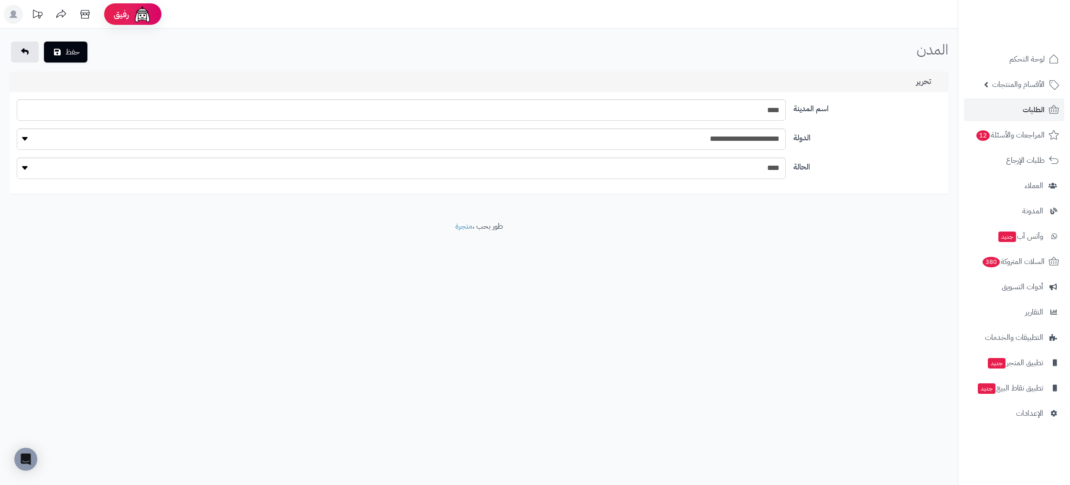
click at [100, 66] on div "**********" at bounding box center [479, 125] width 958 height 193
click at [74, 61] on button "حفظ" at bounding box center [65, 51] width 43 height 21
